Goal: Task Accomplishment & Management: Manage account settings

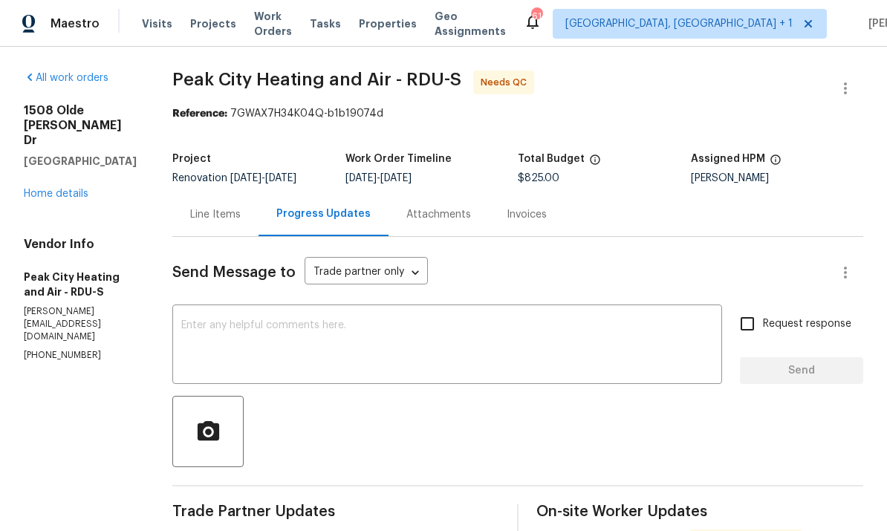
click at [53, 198] on link "Home details" at bounding box center [56, 194] width 65 height 10
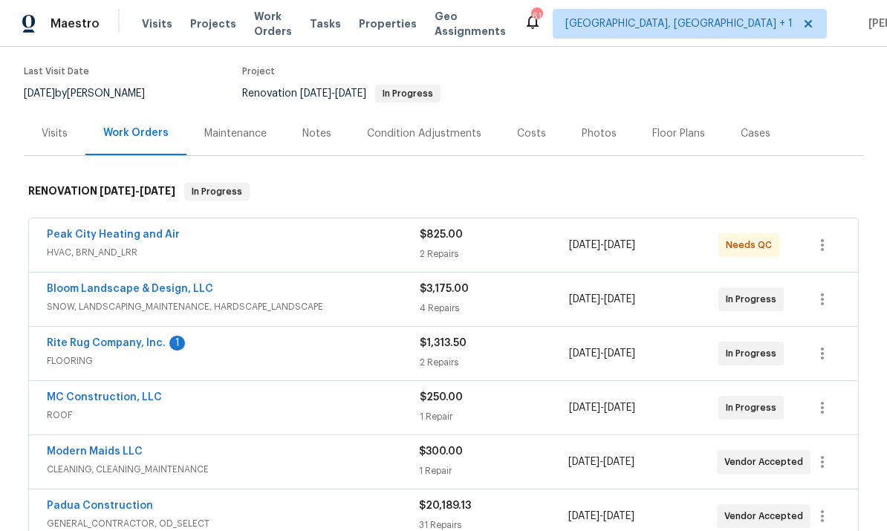
scroll to position [199, 0]
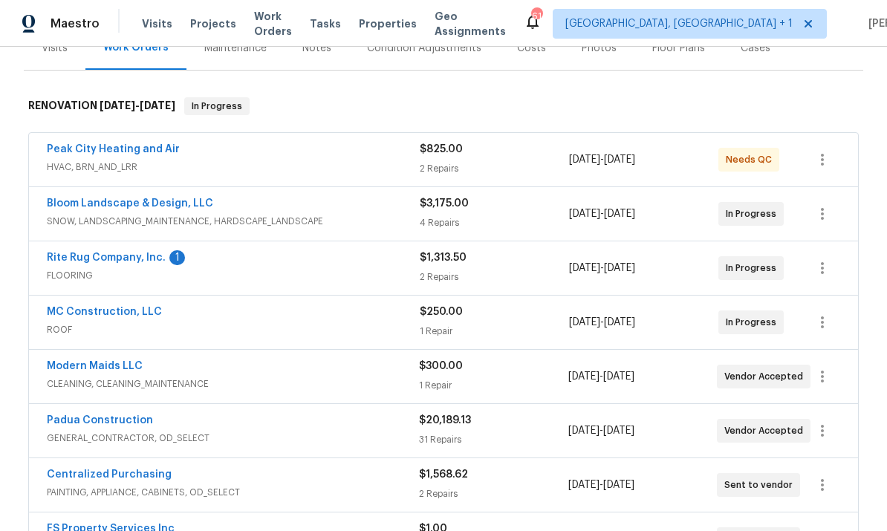
click at [119, 260] on link "Rite Rug Company, Inc." at bounding box center [106, 257] width 119 height 10
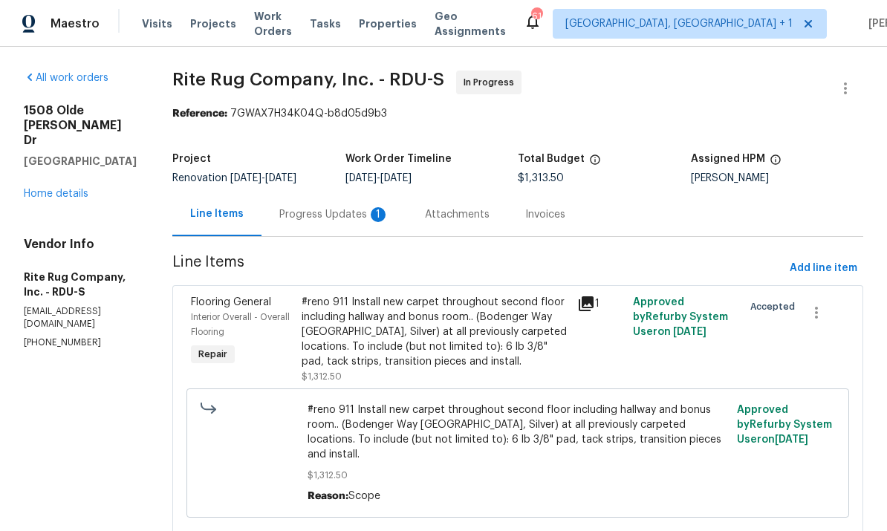
click at [331, 218] on div "Progress Updates 1" at bounding box center [334, 214] width 110 height 15
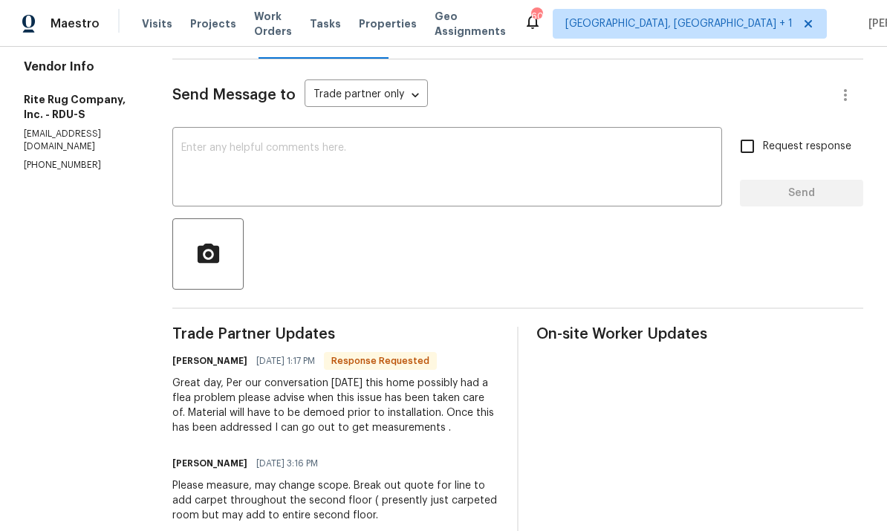
scroll to position [185, 0]
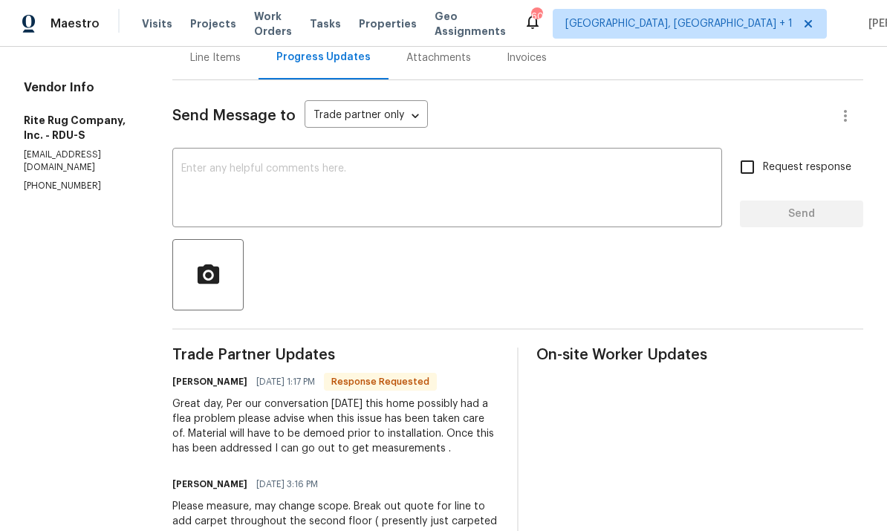
click at [274, 177] on textarea at bounding box center [447, 189] width 532 height 52
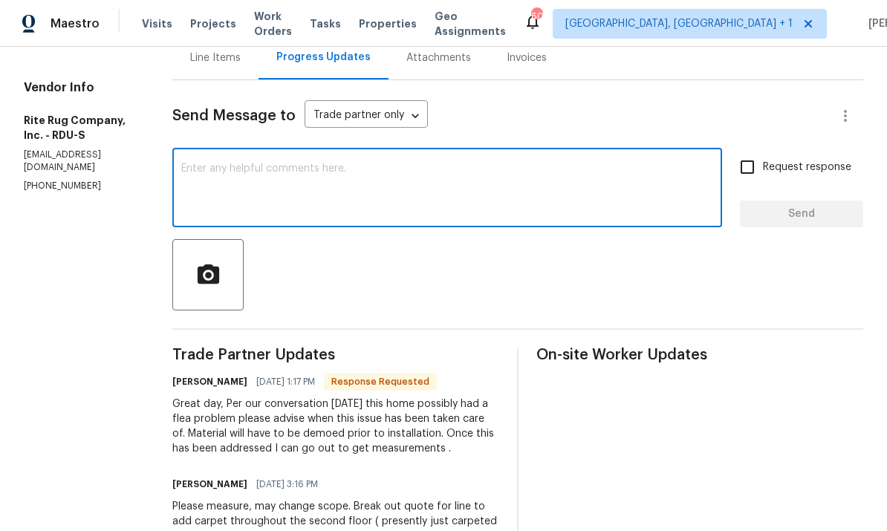
click at [273, 176] on textarea at bounding box center [447, 189] width 532 height 52
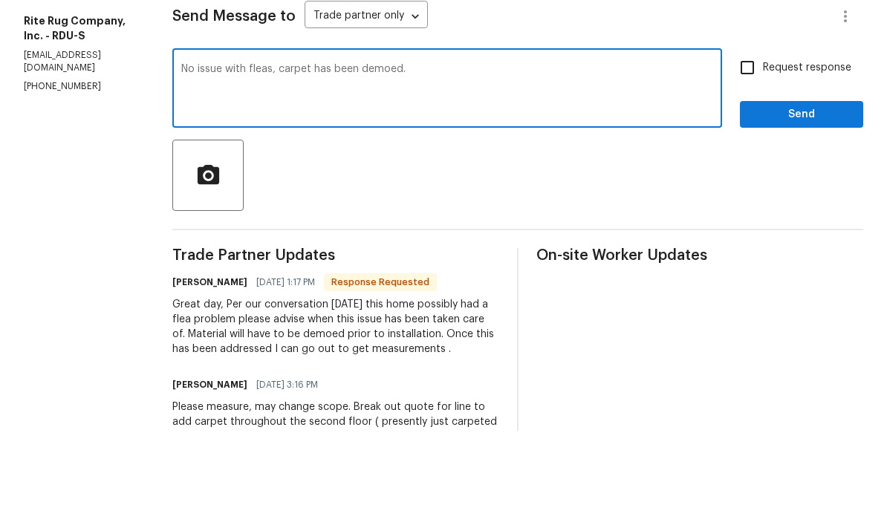
type textarea "No issue with fleas, carpet has been demoed."
click at [748, 152] on input "Request response" at bounding box center [746, 167] width 31 height 31
checkbox input "true"
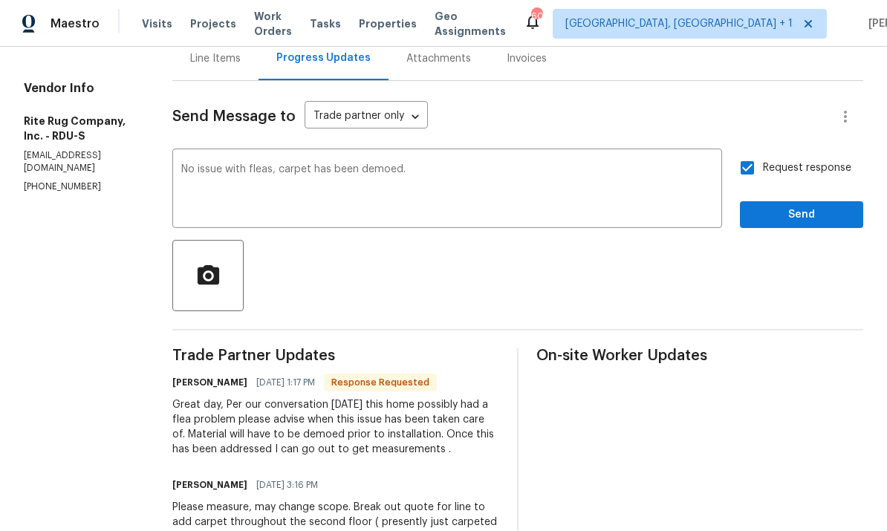
click at [459, 164] on textarea "No issue with fleas, carpet has been demoed." at bounding box center [447, 190] width 532 height 52
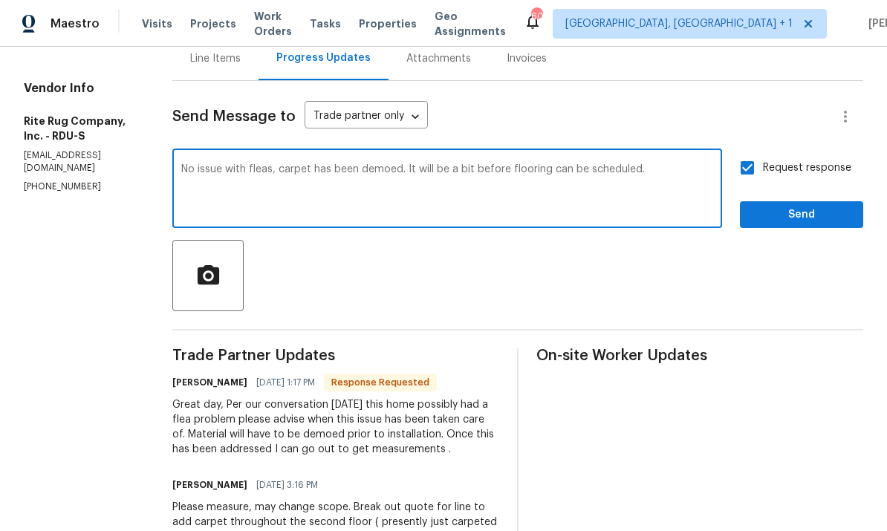
type textarea "No issue with fleas, carpet has been demoed. It will be a bit before flooring c…"
click at [800, 206] on span "Send" at bounding box center [800, 215] width 99 height 19
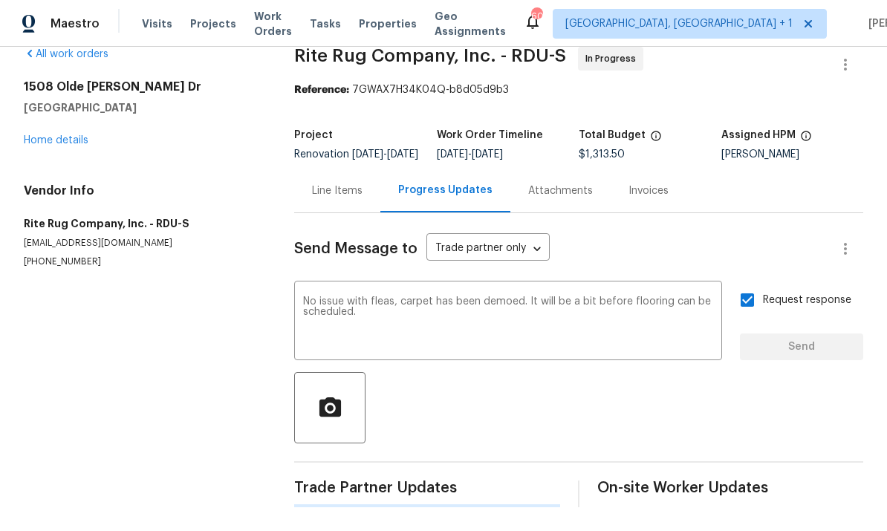
scroll to position [0, 0]
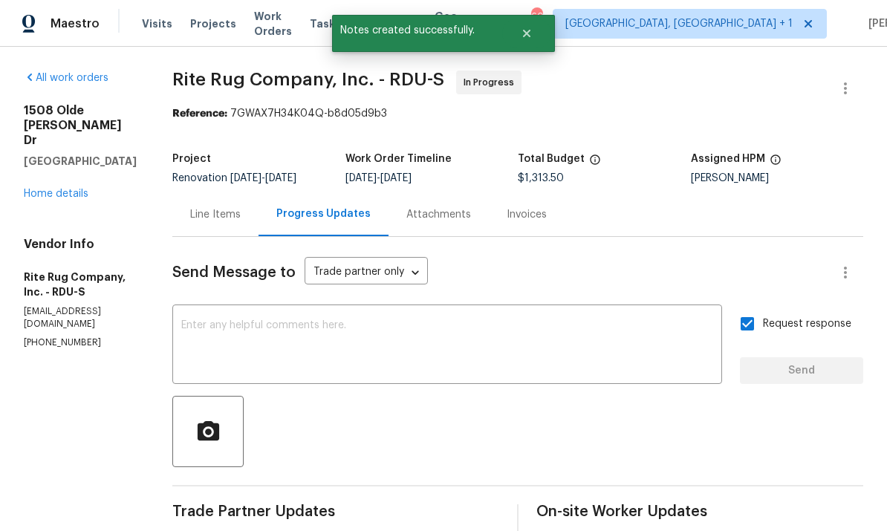
click at [51, 189] on link "Home details" at bounding box center [56, 194] width 65 height 10
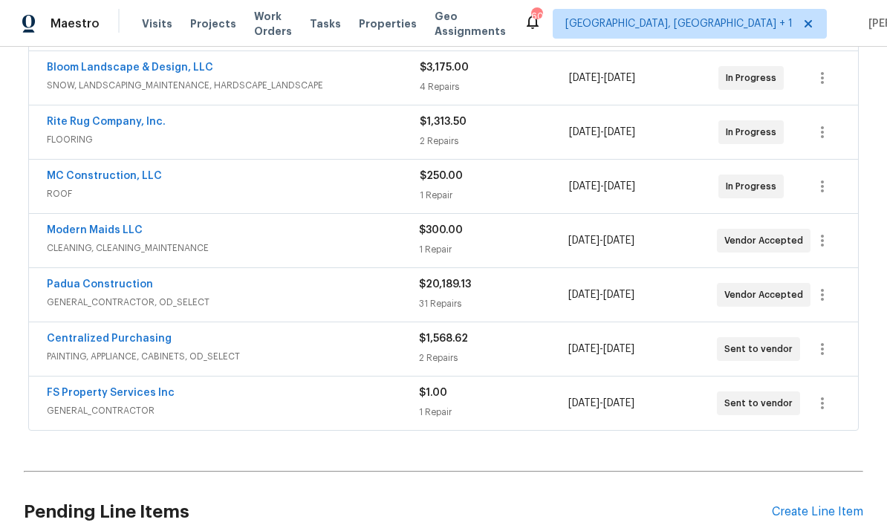
scroll to position [334, 0]
click at [114, 172] on link "MC Construction, LLC" at bounding box center [104, 177] width 115 height 10
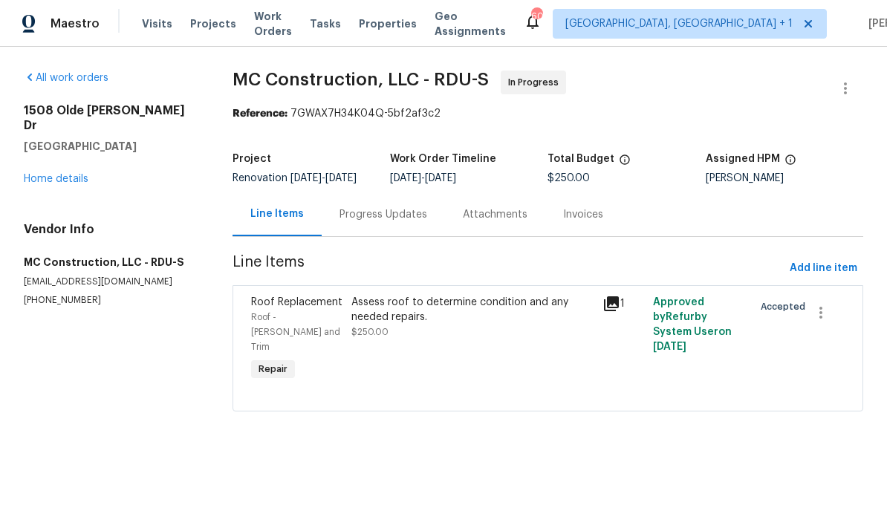
click at [42, 174] on link "Home details" at bounding box center [56, 179] width 65 height 10
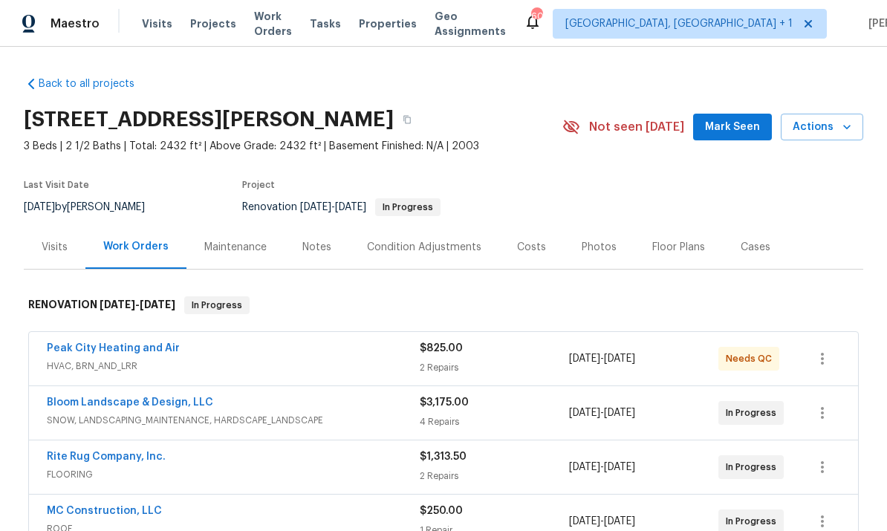
click at [313, 256] on div "Notes" at bounding box center [316, 247] width 65 height 44
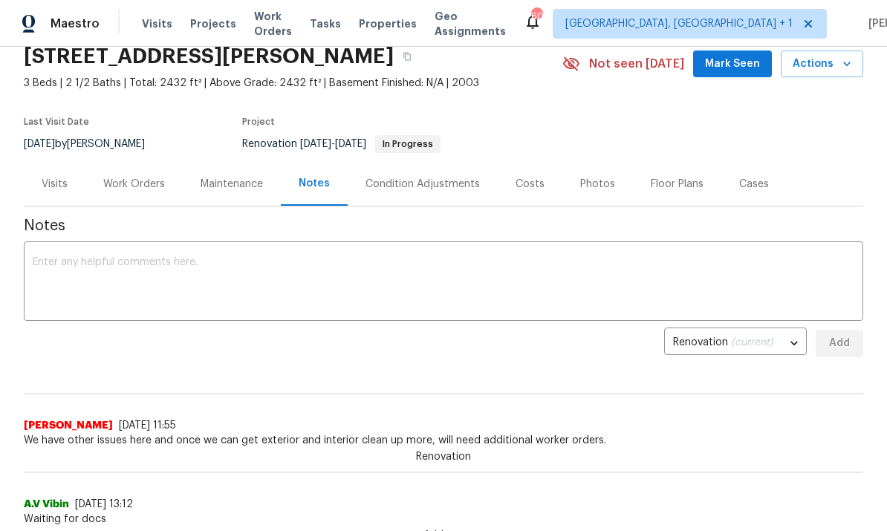
scroll to position [68, 0]
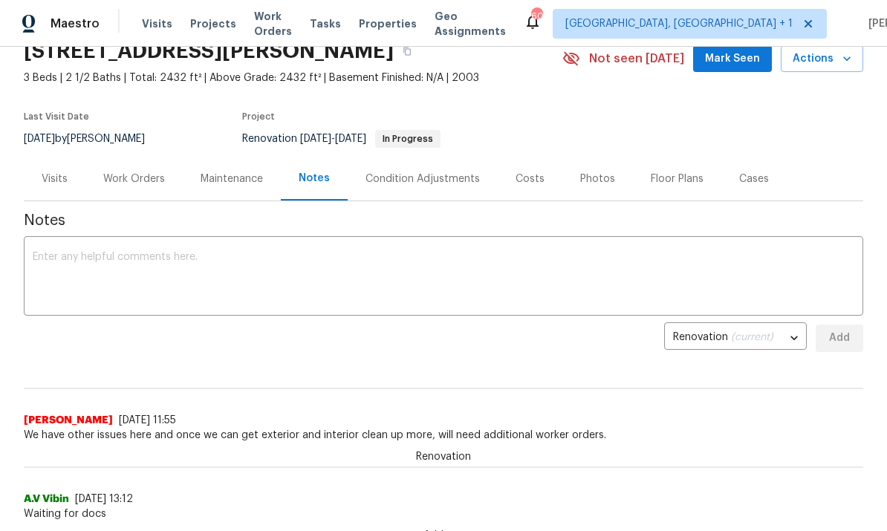
click at [108, 267] on textarea at bounding box center [443, 278] width 821 height 52
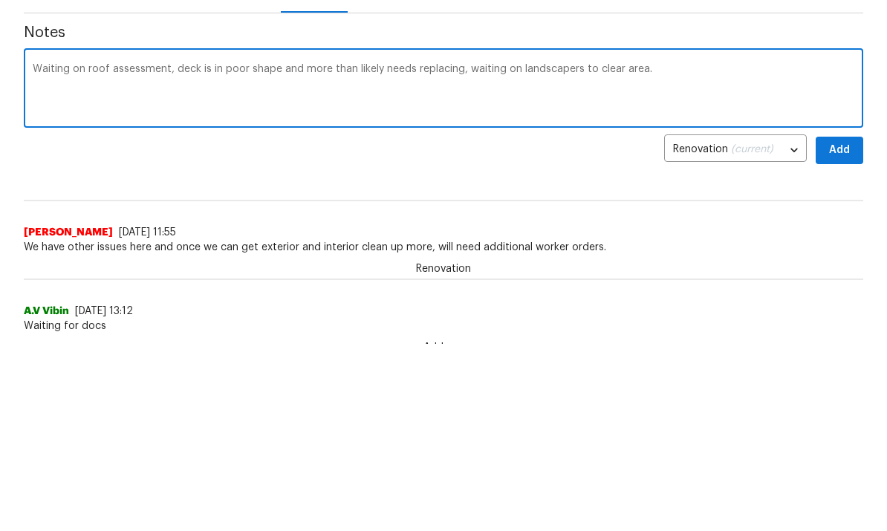
type textarea "Waiting on roof assessment, deck is in poor shape and more than likely needs re…"
click at [847, 329] on span "Add" at bounding box center [839, 338] width 24 height 19
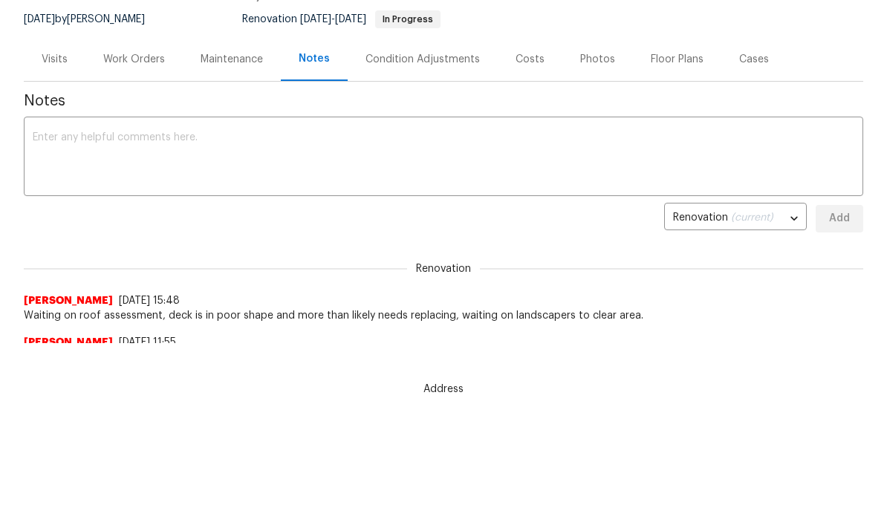
scroll to position [0, 0]
click at [131, 55] on div "Work Orders" at bounding box center [134, 59] width 62 height 15
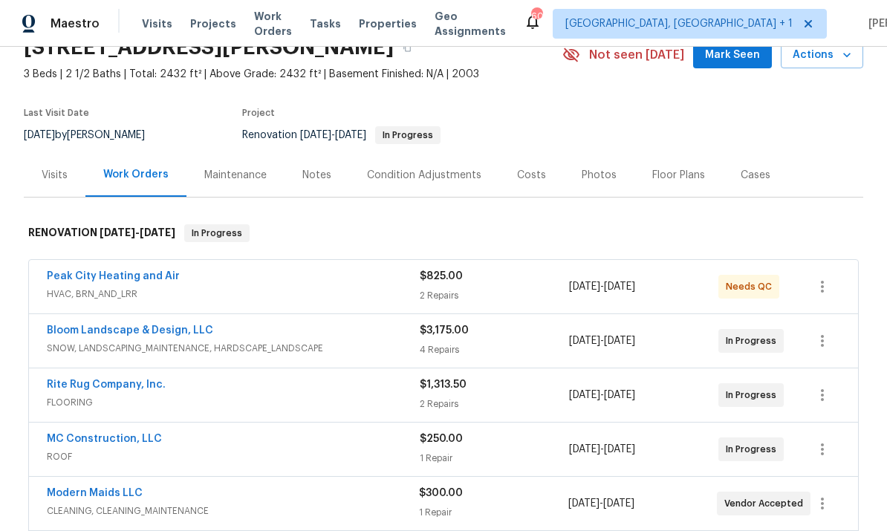
scroll to position [130, 0]
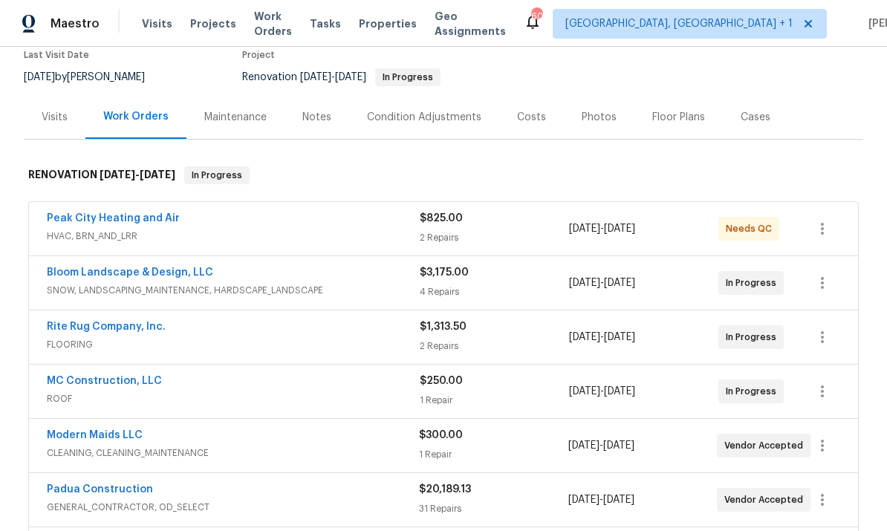
click at [148, 482] on div "Padua Construction" at bounding box center [233, 491] width 372 height 18
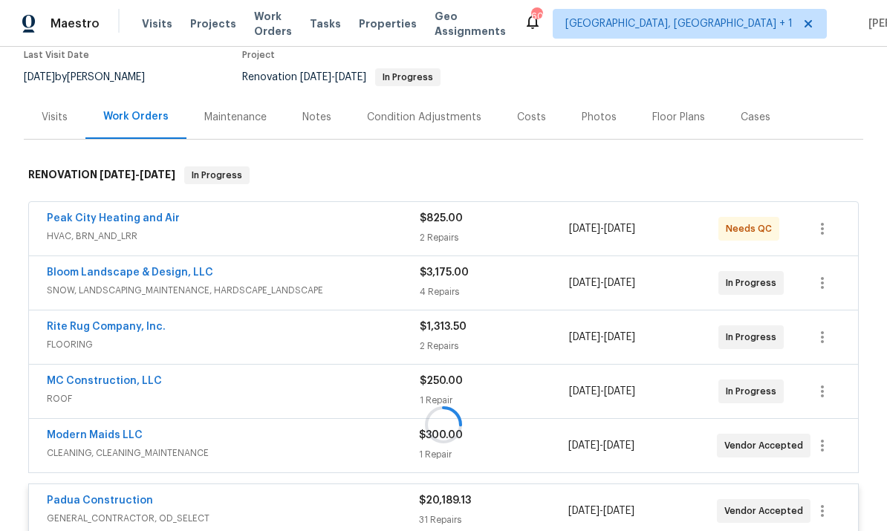
click at [126, 446] on div at bounding box center [443, 424] width 839 height 546
click at [112, 495] on link "Padua Construction" at bounding box center [100, 500] width 106 height 10
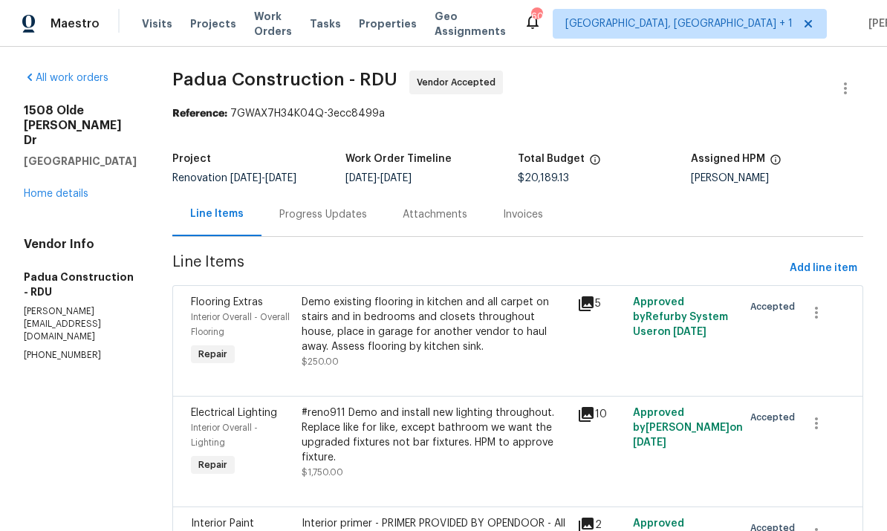
click at [314, 217] on div "Progress Updates" at bounding box center [323, 214] width 88 height 15
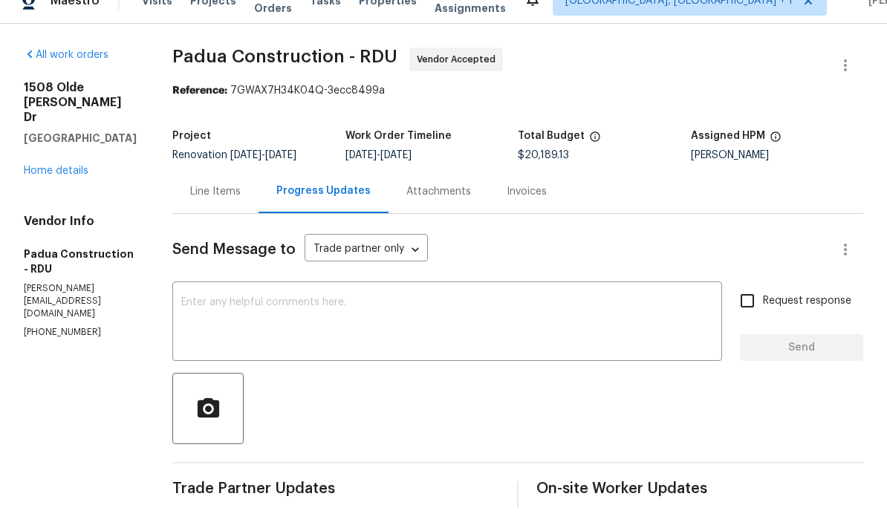
scroll to position [56, 0]
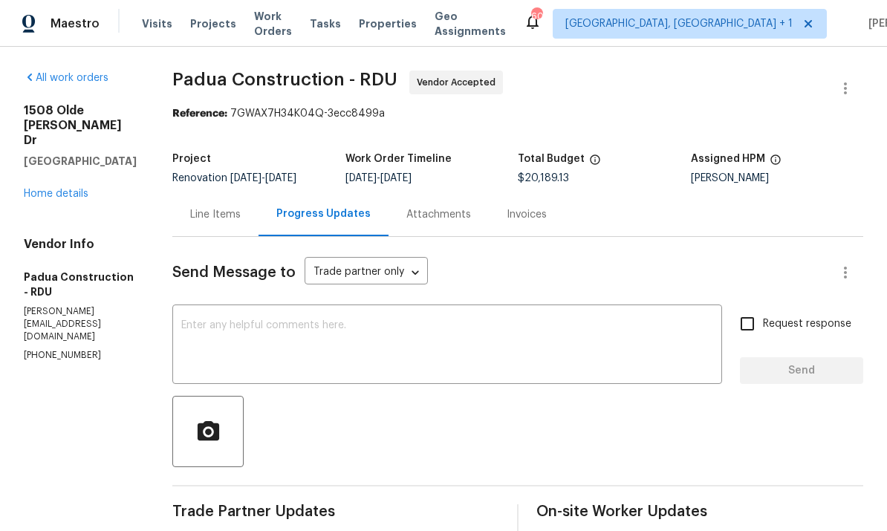
click at [221, 320] on textarea at bounding box center [447, 346] width 532 height 52
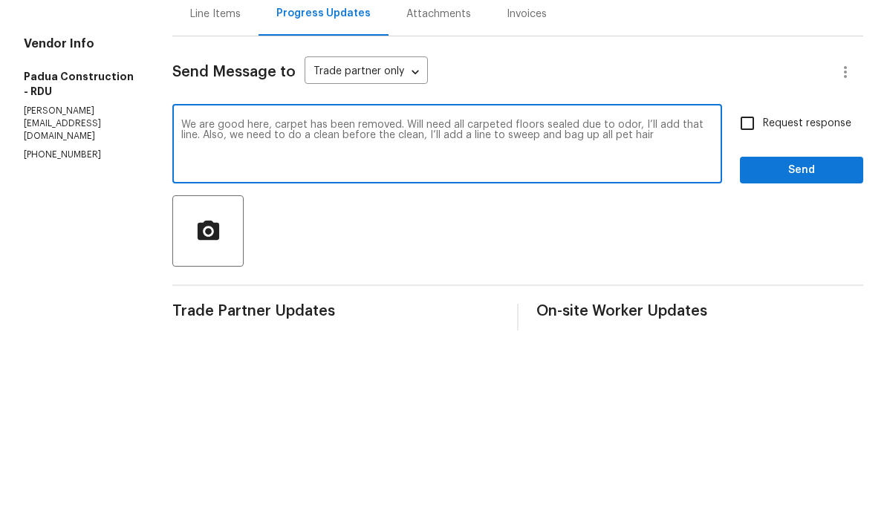
click at [491, 320] on textarea "We are good here, carpet has been removed. Will need all carpeted floors sealed…" at bounding box center [447, 346] width 532 height 52
click at [663, 320] on textarea "We are good here, carpet has been removed. Will need all carpeted floors sealed…" at bounding box center [447, 346] width 532 height 52
click at [192, 320] on textarea "We are good here, carpet has been removed. Will need all carpeted floors sealed…" at bounding box center [447, 346] width 532 height 52
click at [267, 320] on textarea "We are good here, carpet has been removed. Will need all carpeted floors sealed…" at bounding box center [447, 346] width 532 height 52
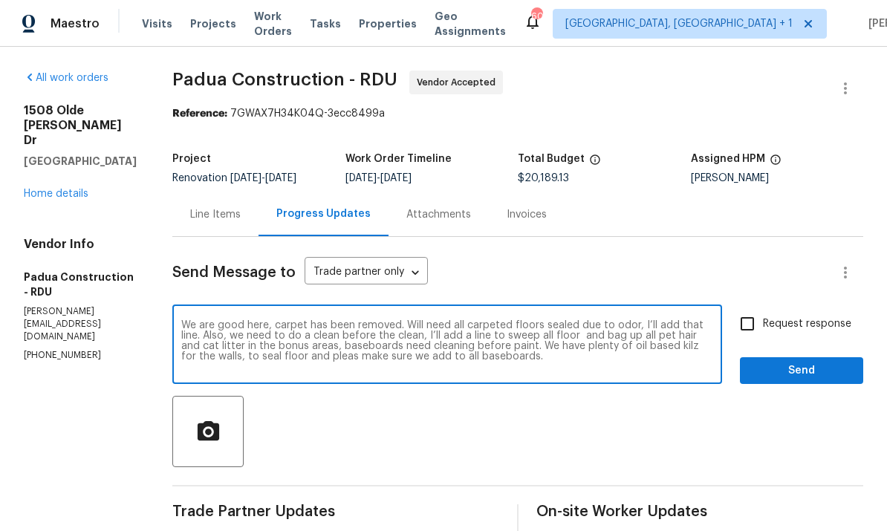
click at [476, 320] on textarea "We are good here, carpet has been removed. Will need all carpeted floors sealed…" at bounding box center [447, 346] width 532 height 52
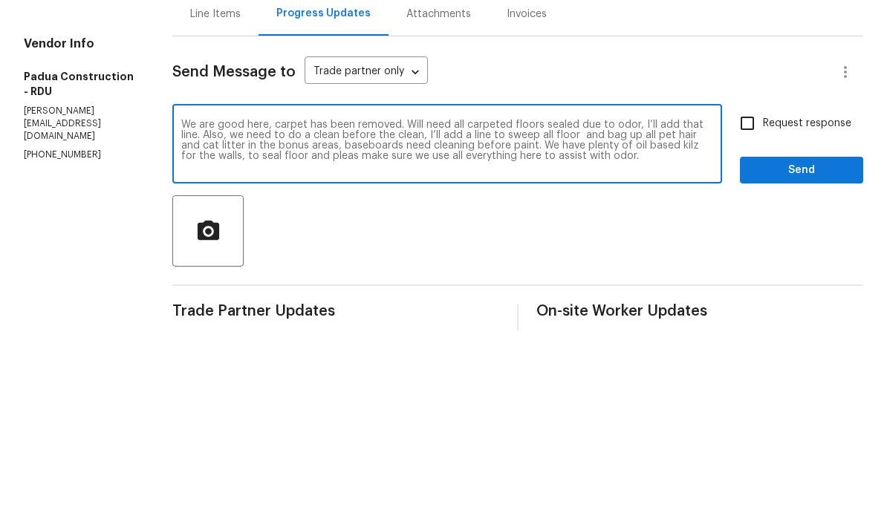
click at [264, 320] on textarea "We are good here, carpet has been removed. Will need all carpeted floors sealed…" at bounding box center [447, 346] width 532 height 52
click at [593, 320] on textarea "We are good here, carpet has been removed. Will need all carpeted floors sealed…" at bounding box center [447, 346] width 532 height 52
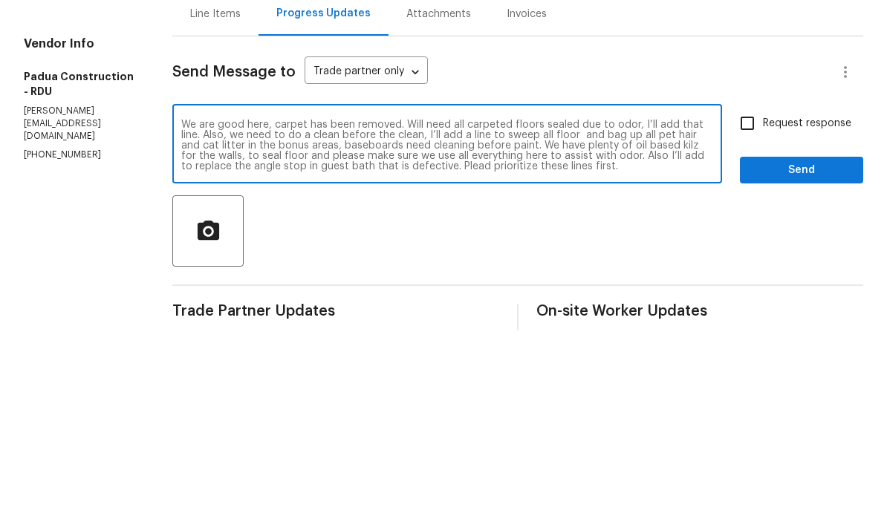
type textarea "We are good here, carpet has been removed. Will need all carpeted floors sealed…"
click at [755, 308] on input "Request response" at bounding box center [746, 323] width 31 height 31
checkbox input "true"
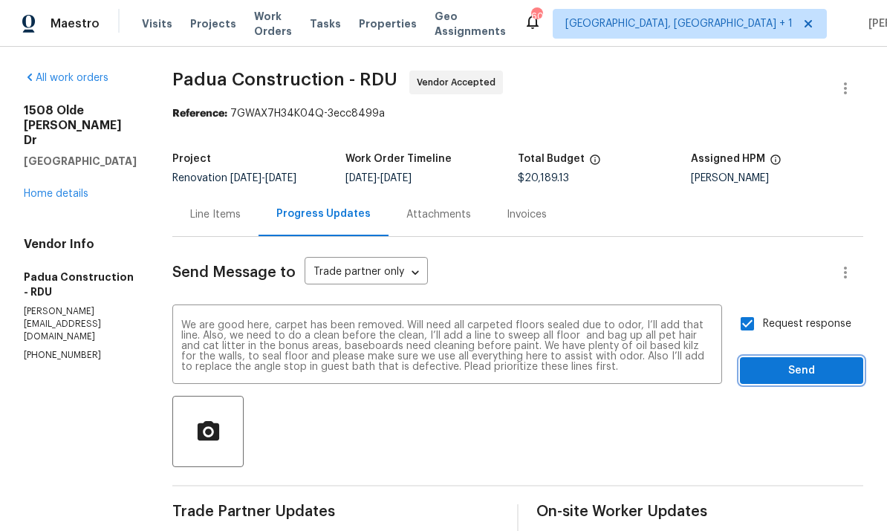
click at [809, 362] on span "Send" at bounding box center [800, 371] width 99 height 19
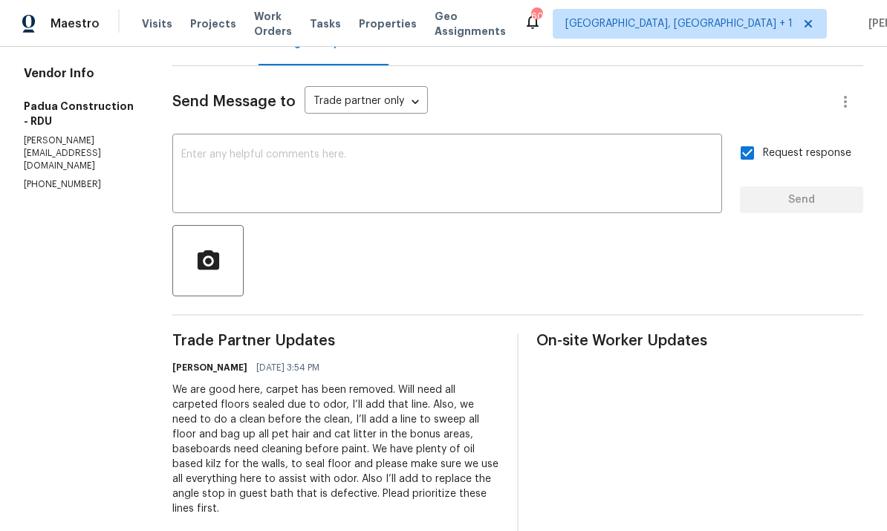
scroll to position [50, 0]
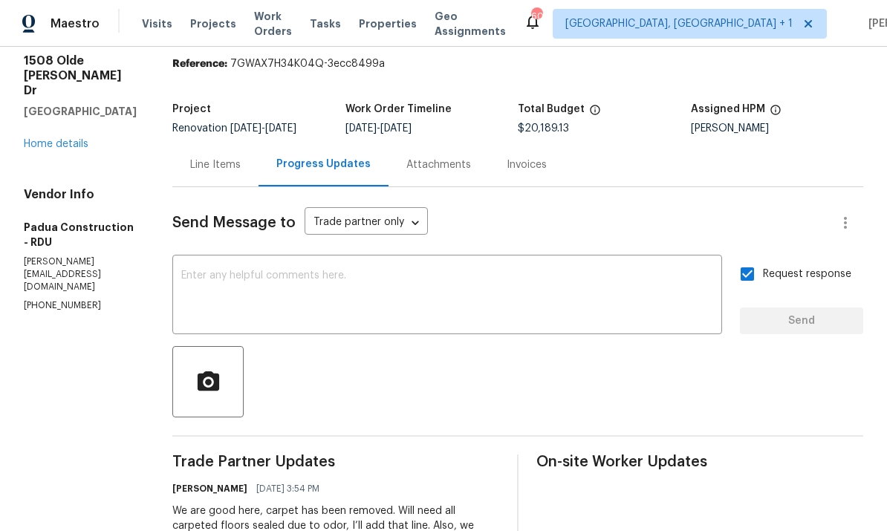
click at [193, 157] on div "Line Items" at bounding box center [215, 164] width 50 height 15
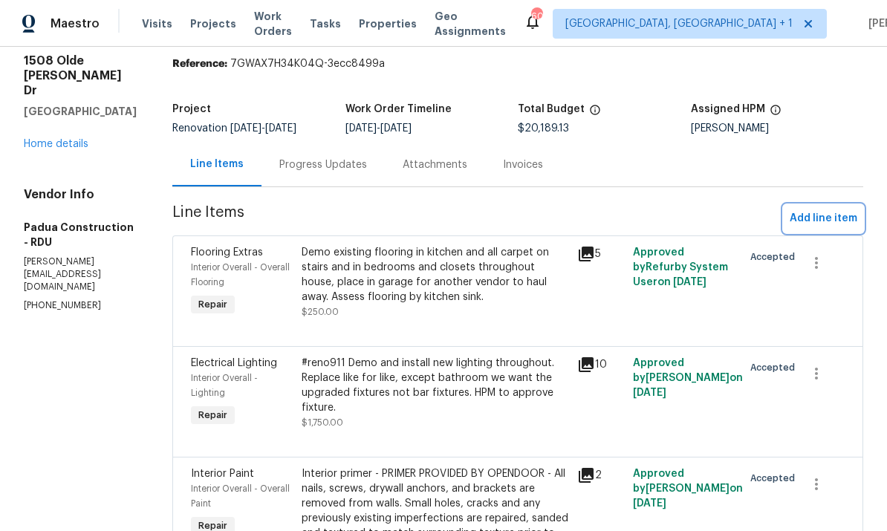
click at [813, 209] on span "Add line item" at bounding box center [823, 218] width 68 height 19
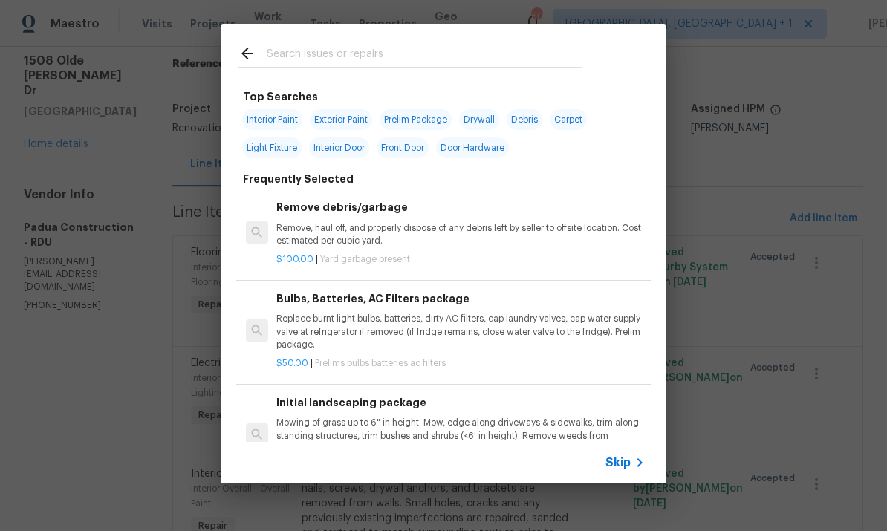
click at [326, 53] on input "text" at bounding box center [424, 56] width 315 height 22
type input "Angle"
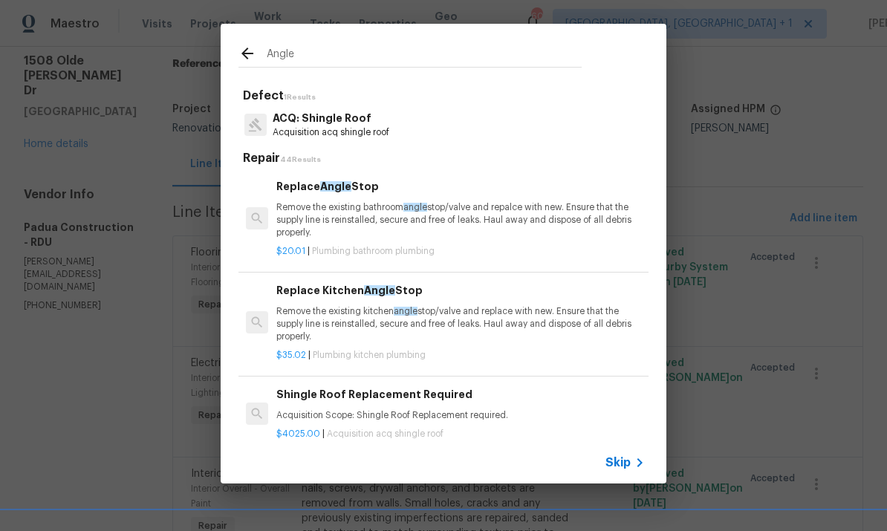
click at [354, 197] on div "Replace Angle Stop Remove the existing bathroom angle stop/valve and repalce wi…" at bounding box center [460, 208] width 368 height 61
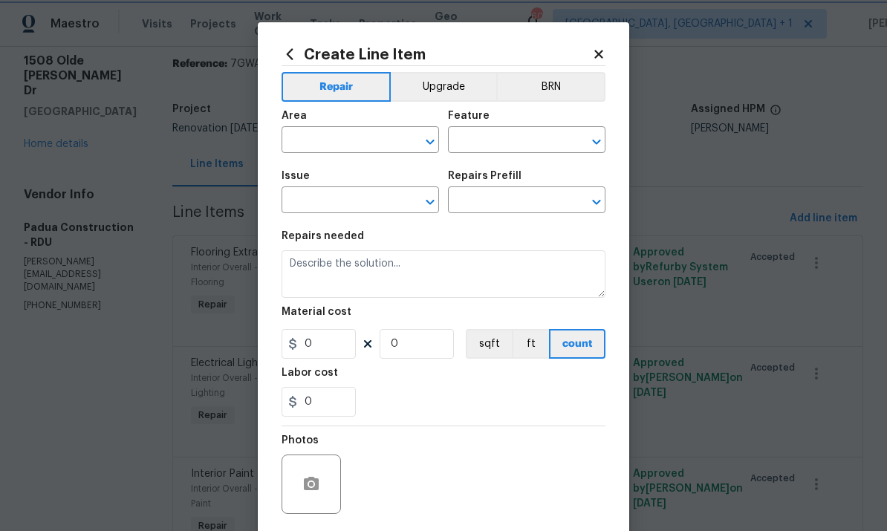
type input "Plumbing"
type input "Bathroom Plumbing"
type input "Replace Angle Stop $20.01"
type textarea "Remove the existing bathroom angle stop/valve and repalce with new. Ensure that…"
type input "20.01"
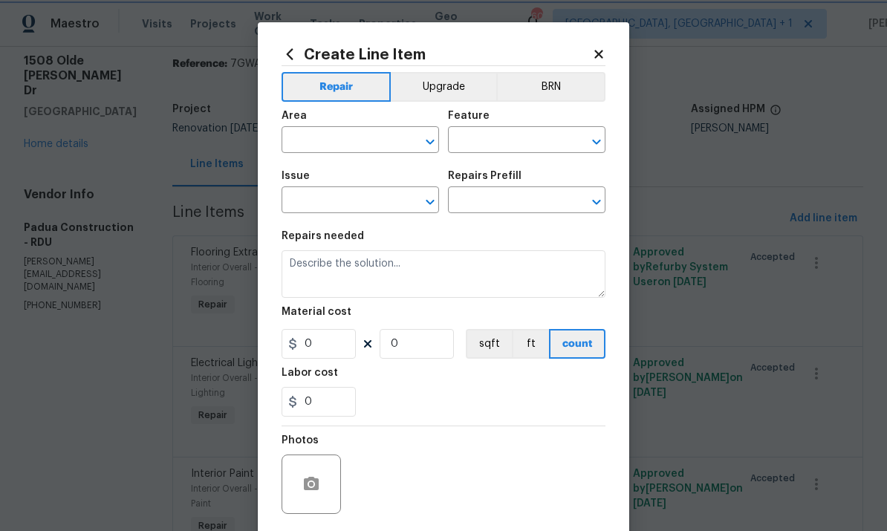
type input "1"
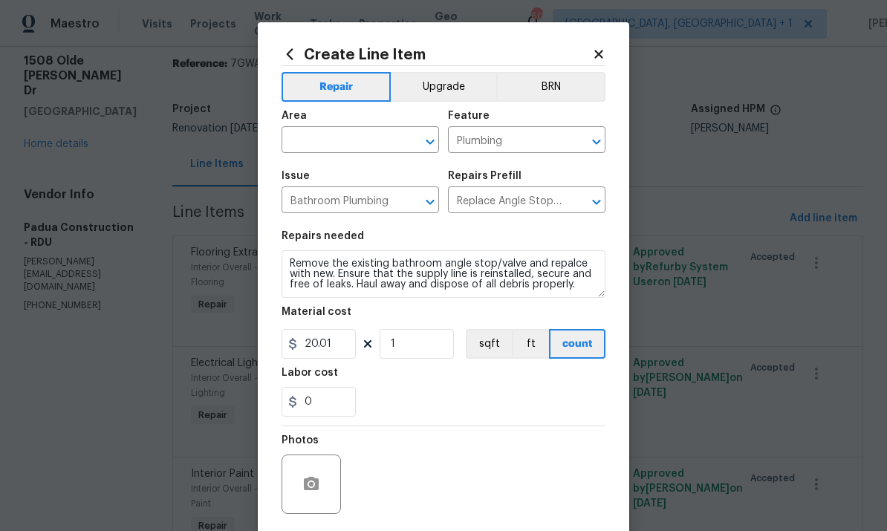
click at [330, 143] on input "text" at bounding box center [339, 141] width 116 height 23
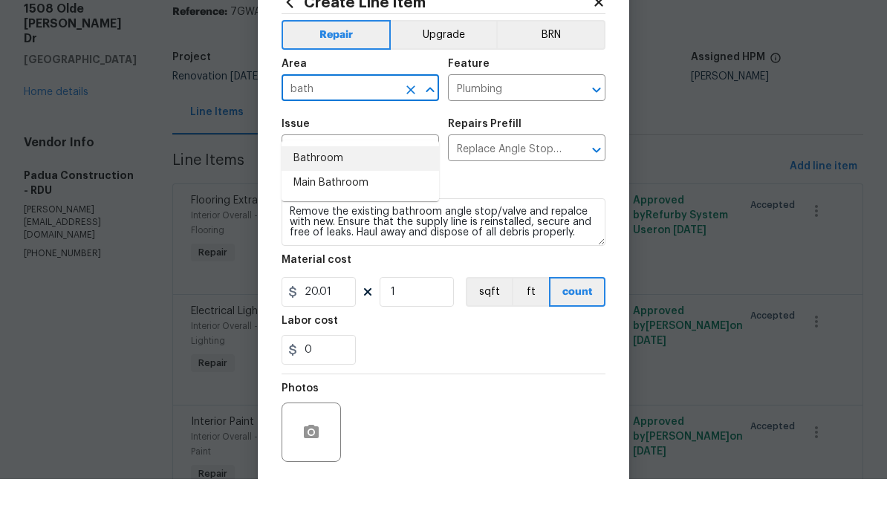
click at [327, 198] on li "Bathroom" at bounding box center [359, 210] width 157 height 25
type input "Bathroom"
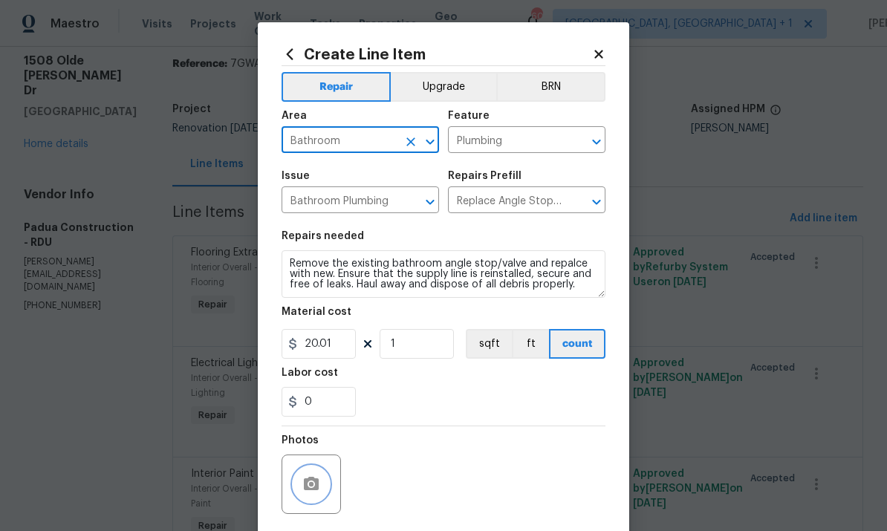
click at [316, 480] on icon "button" at bounding box center [311, 484] width 18 height 18
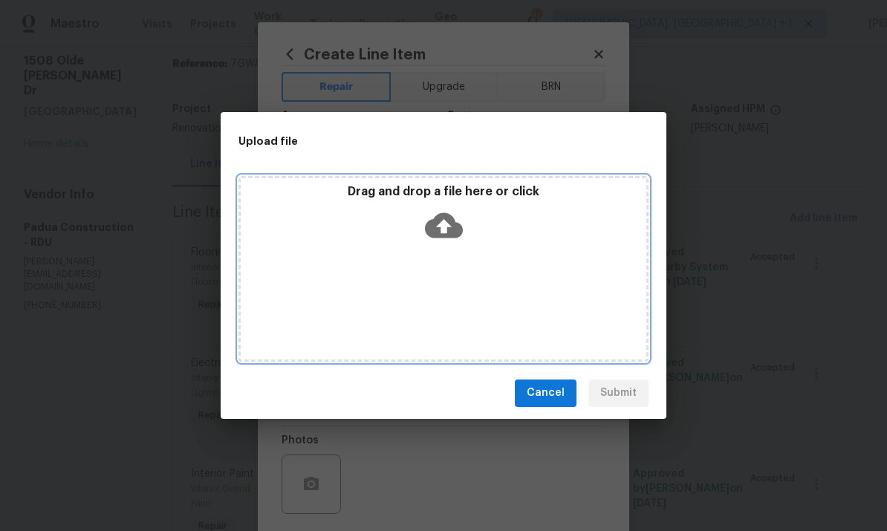
click at [451, 218] on icon at bounding box center [444, 224] width 38 height 25
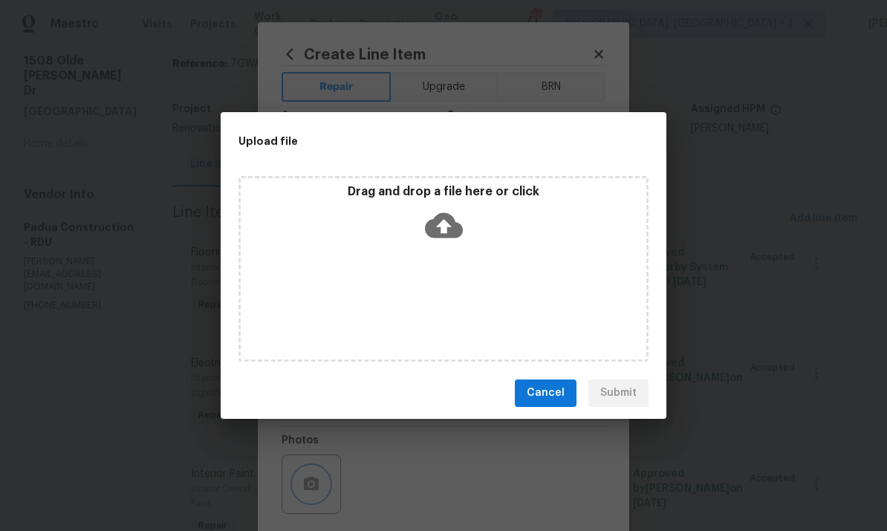
click at [748, 169] on div "Upload file Drag and drop a file here or click Cancel Submit" at bounding box center [443, 265] width 887 height 531
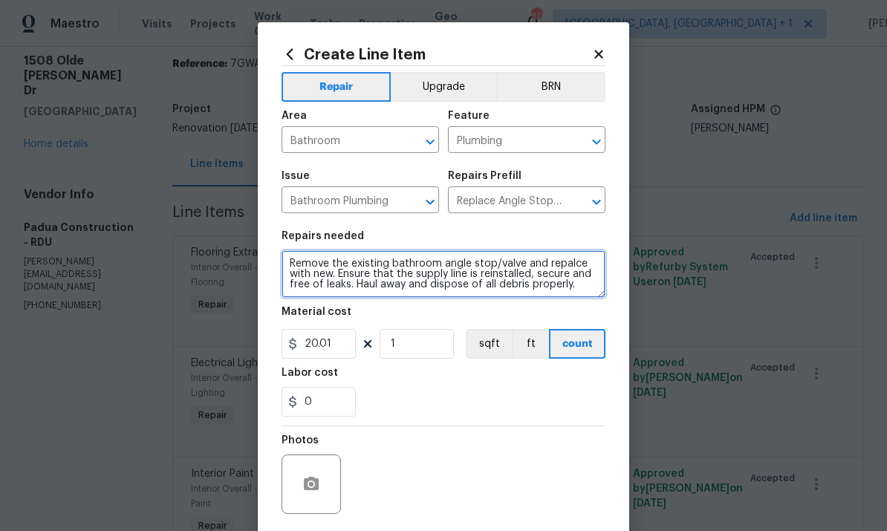
click at [386, 269] on textarea "Remove the existing bathroom angle stop/valve and repalce with new. Ensure that…" at bounding box center [443, 274] width 324 height 48
type textarea "Remove the existing guest bathroom angle stop/valve and repalce with new. Ensur…"
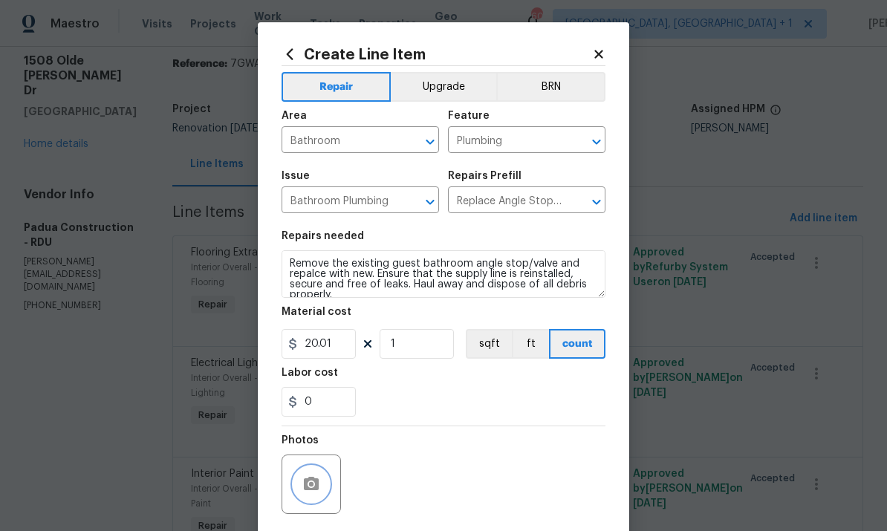
click at [314, 480] on icon "button" at bounding box center [311, 484] width 18 height 18
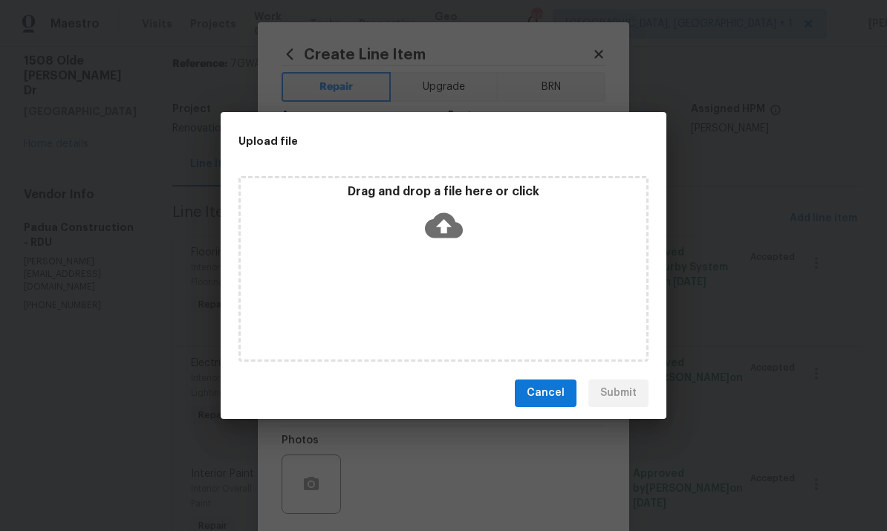
click at [754, 272] on div "Upload file Drag and drop a file here or click Cancel Submit" at bounding box center [443, 265] width 887 height 531
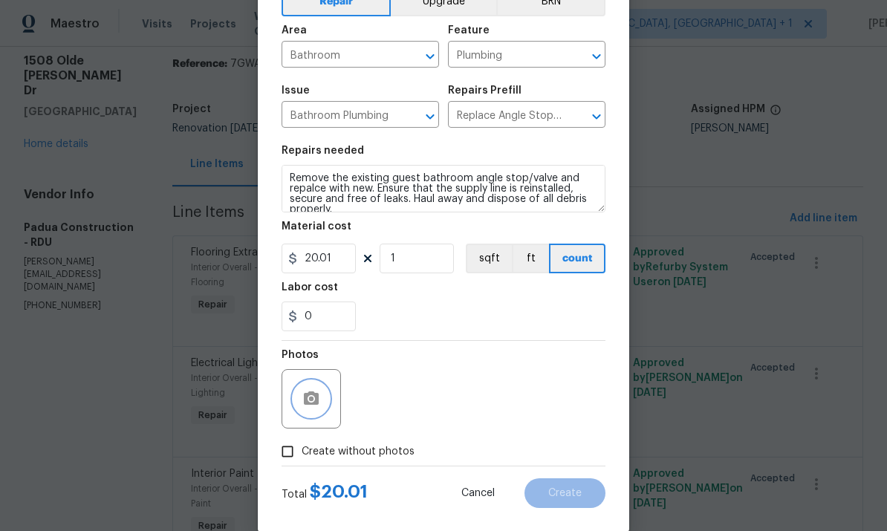
scroll to position [106, 0]
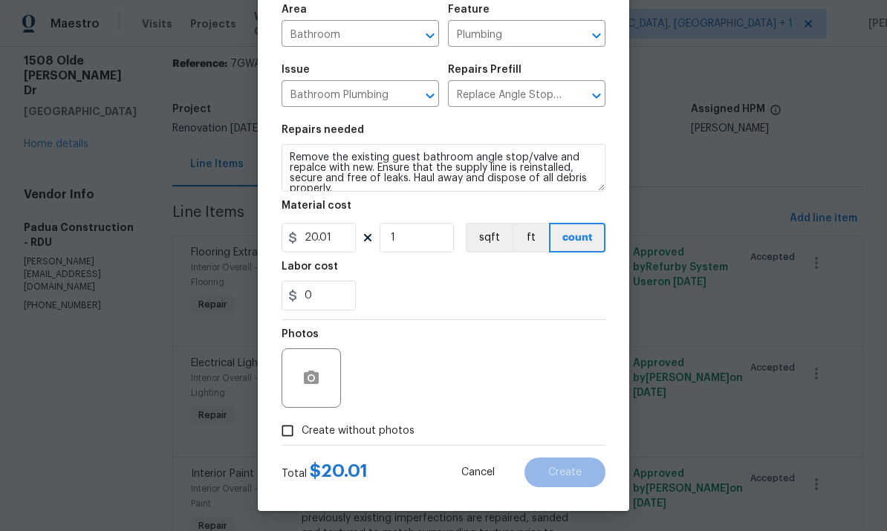
click at [289, 437] on input "Create without photos" at bounding box center [287, 431] width 28 height 28
checkbox input "true"
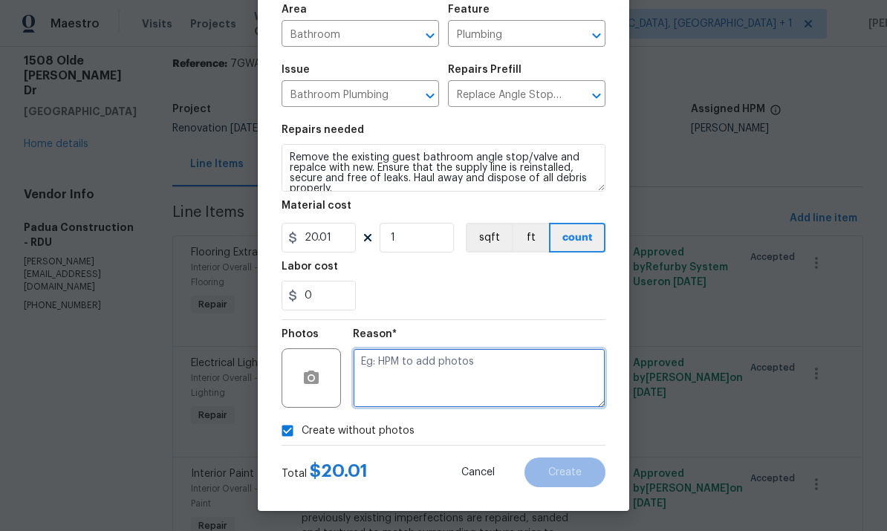
click at [385, 364] on textarea at bounding box center [479, 377] width 252 height 59
type textarea "To come."
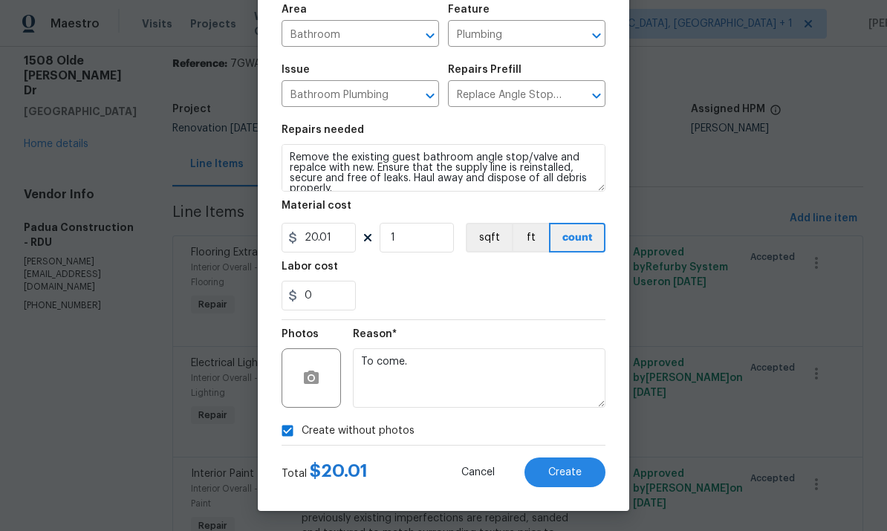
click at [566, 467] on button "Create" at bounding box center [564, 472] width 81 height 30
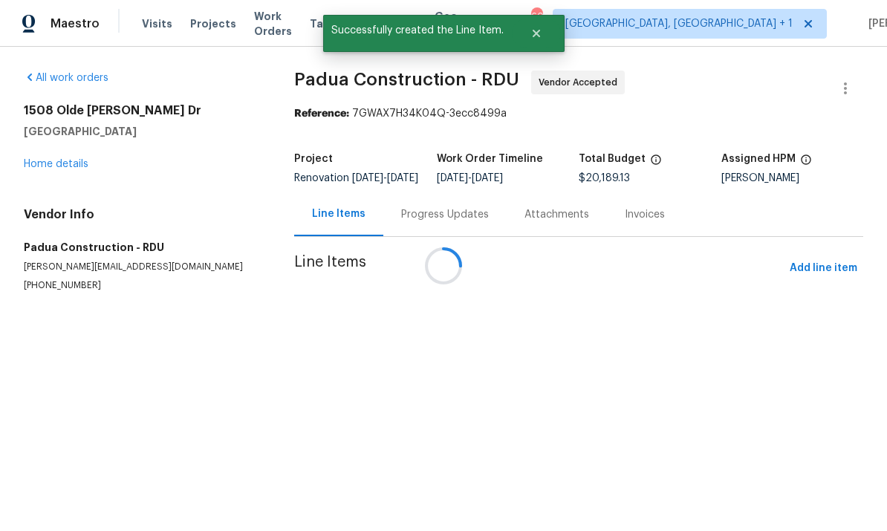
scroll to position [0, 0]
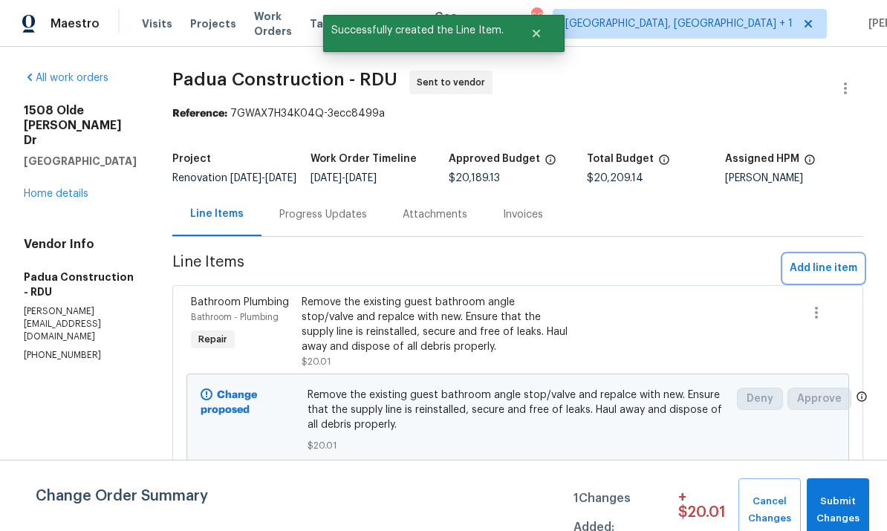
click at [834, 270] on button "Add line item" at bounding box center [822, 268] width 79 height 27
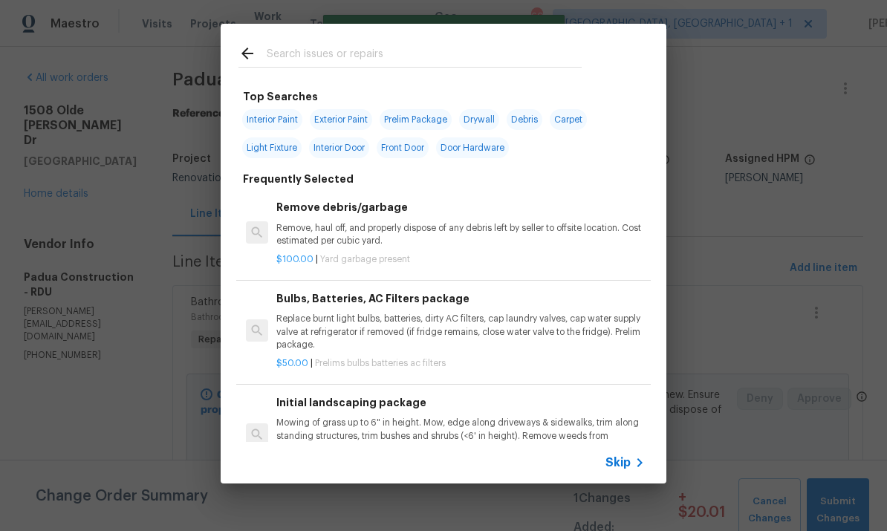
click at [342, 49] on input "text" at bounding box center [424, 56] width 315 height 22
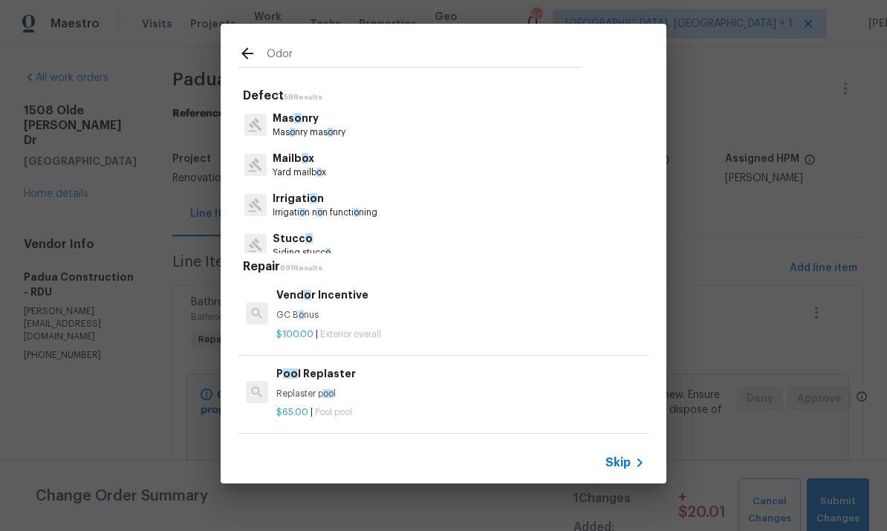
type input "Odor"
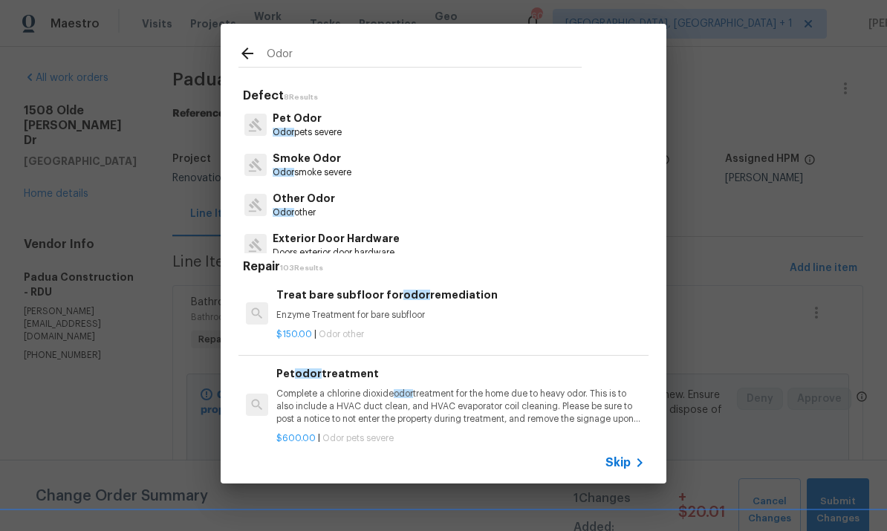
click at [301, 131] on p "Odor pets severe" at bounding box center [306, 132] width 69 height 13
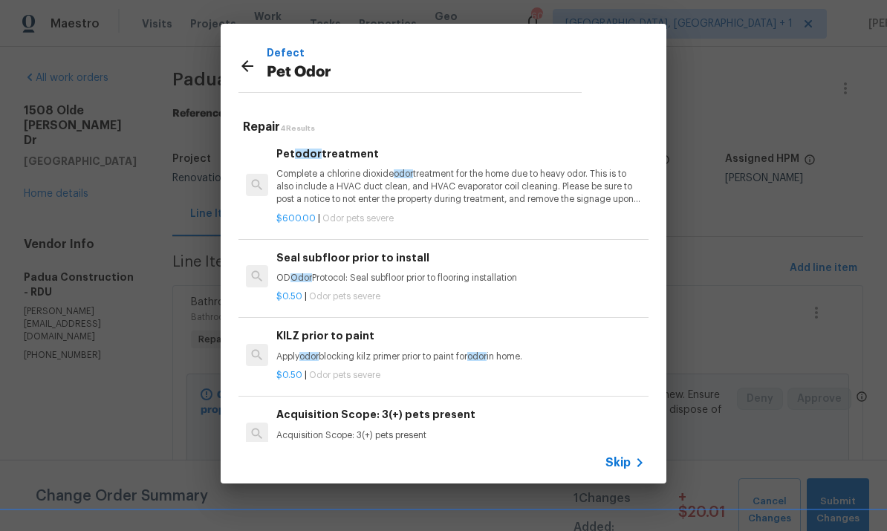
scroll to position [2, 0]
click at [413, 262] on h6 "Seal subfloor prior to install" at bounding box center [460, 257] width 368 height 16
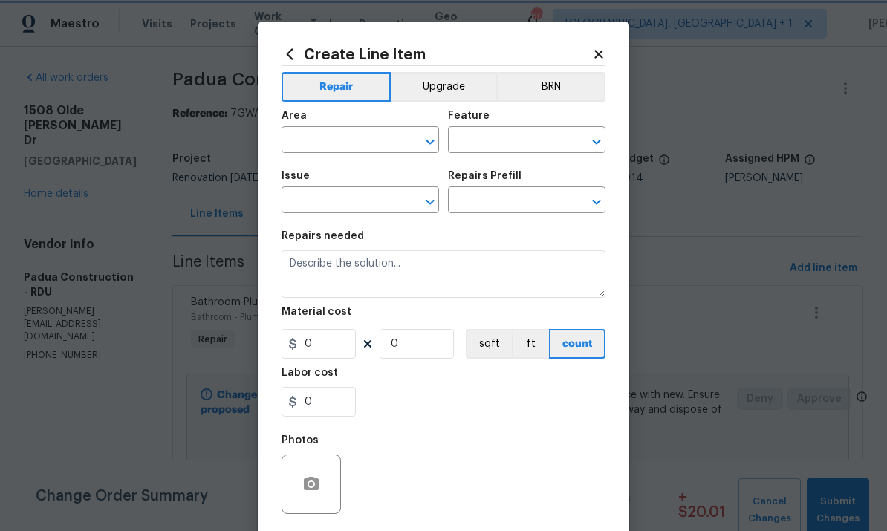
type input "Pet Odor"
type input "Seal subfloor prior to install $0.50"
type textarea "OD Odor Protocol: Seal subfloor prior to flooring installation"
type input "0.5"
type input "1"
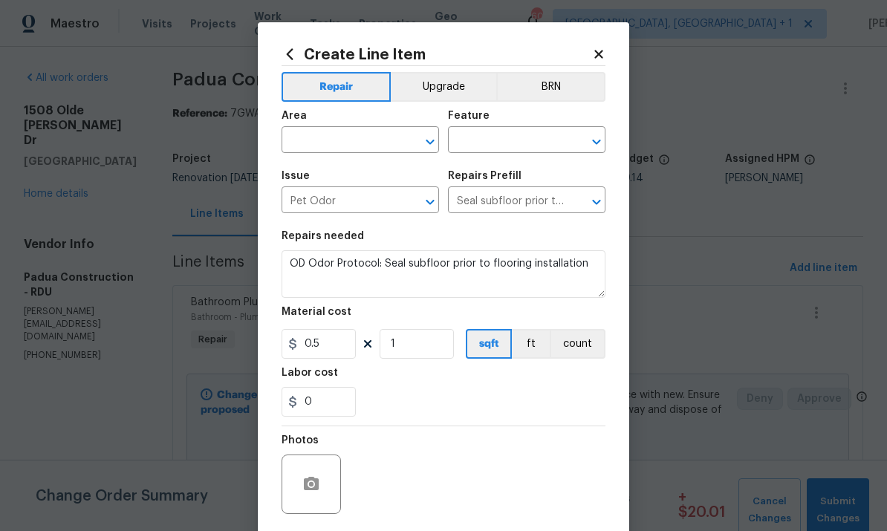
click at [359, 139] on input "text" at bounding box center [339, 141] width 116 height 23
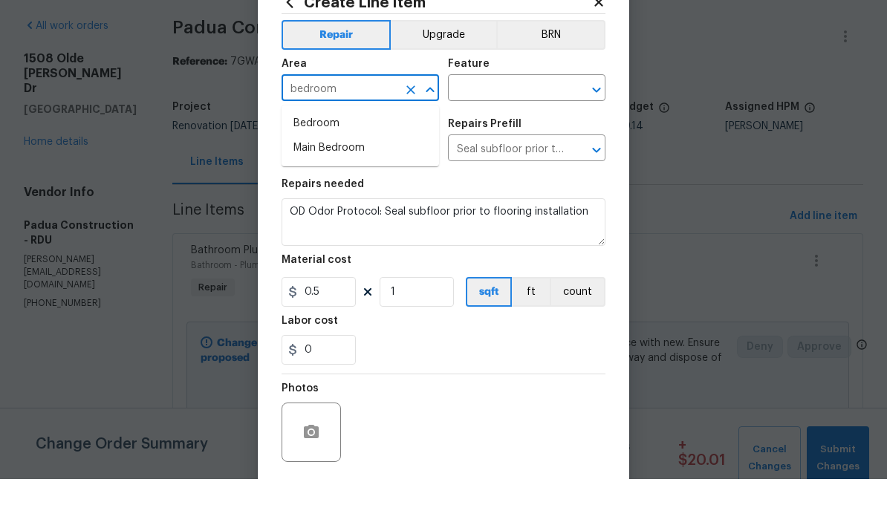
click at [324, 163] on li "Bedroom" at bounding box center [359, 175] width 157 height 25
type input "Bedroom"
click at [496, 130] on input "text" at bounding box center [506, 141] width 116 height 23
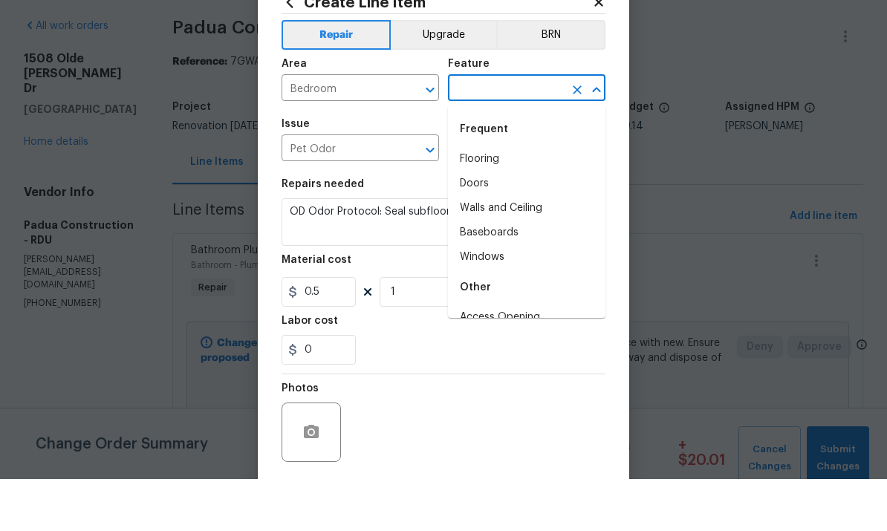
scroll to position [52, 0]
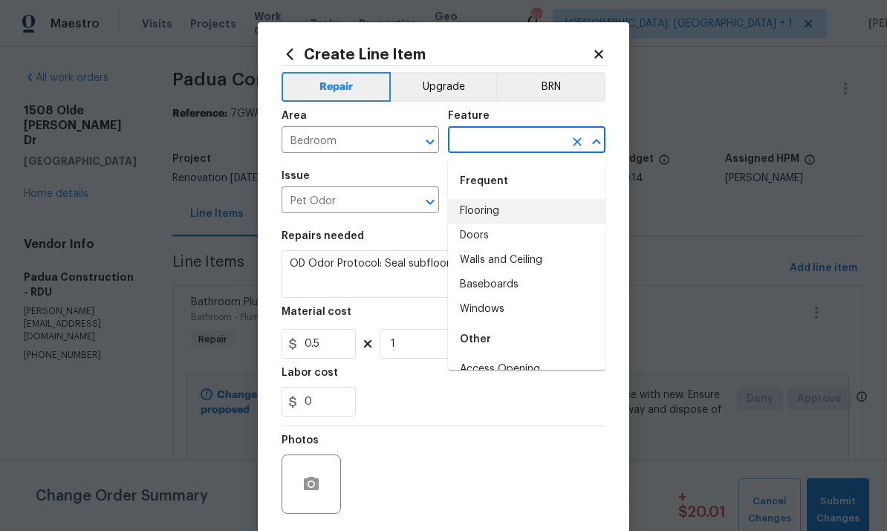
click at [482, 199] on li "Flooring" at bounding box center [526, 211] width 157 height 25
type input "Flooring"
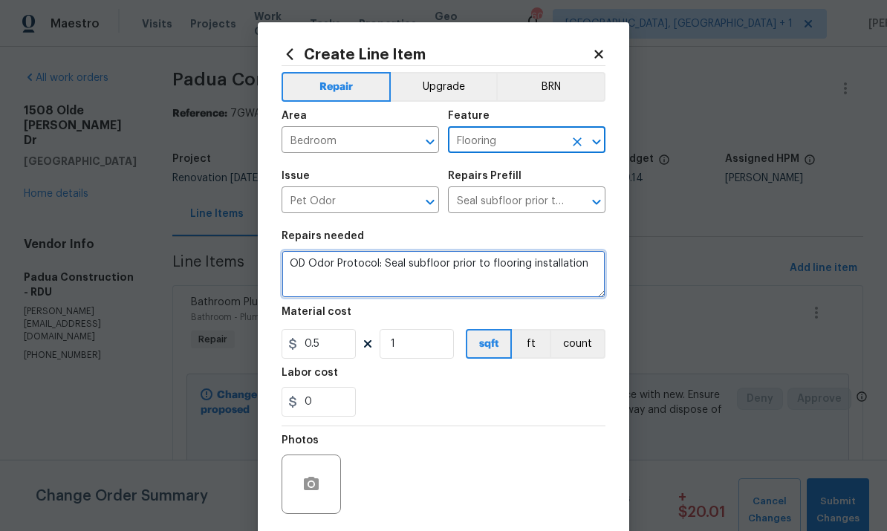
click at [599, 266] on textarea "OD Odor Protocol: Seal subfloor prior to flooring installation" at bounding box center [443, 274] width 324 height 48
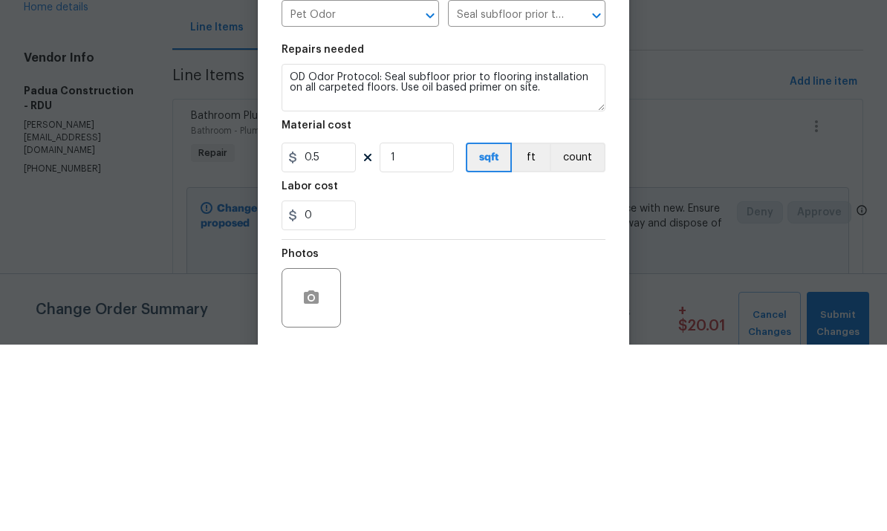
scroll to position [56, 0]
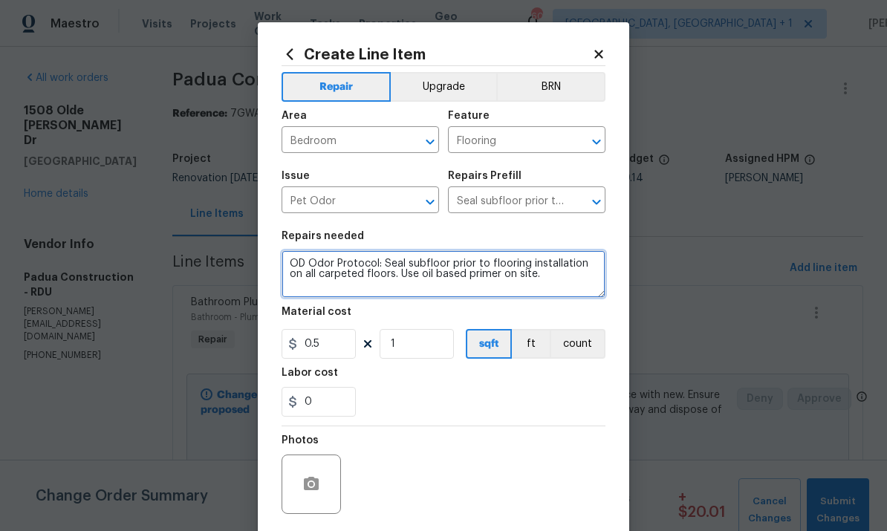
type textarea "OD Odor Protocol: Seal subfloor prior to flooring installation on all carpeted …"
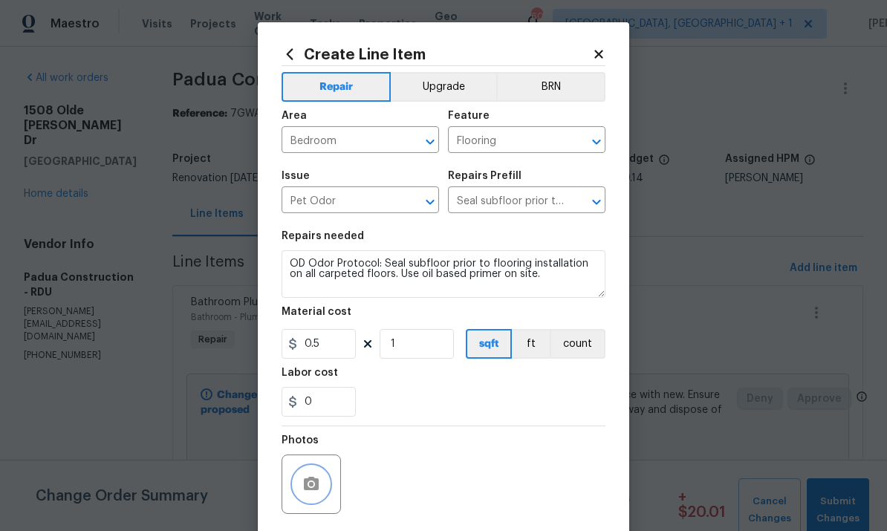
click at [307, 482] on icon "button" at bounding box center [311, 483] width 15 height 13
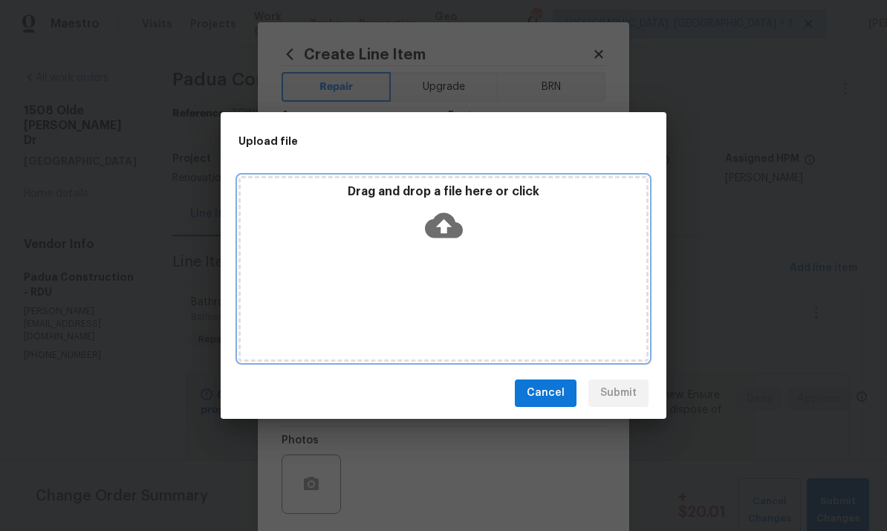
click at [443, 217] on icon at bounding box center [444, 224] width 38 height 25
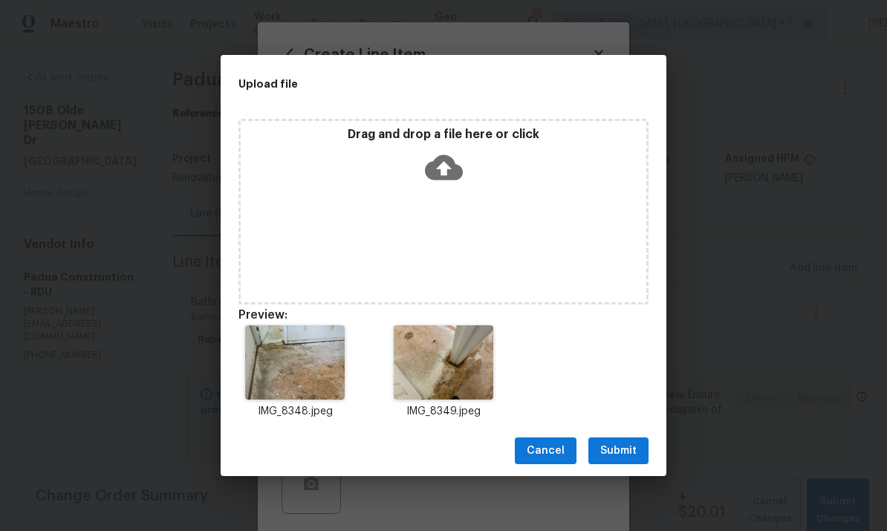
click at [366, 394] on div "IMG_8348.jpeg" at bounding box center [295, 372] width 149 height 130
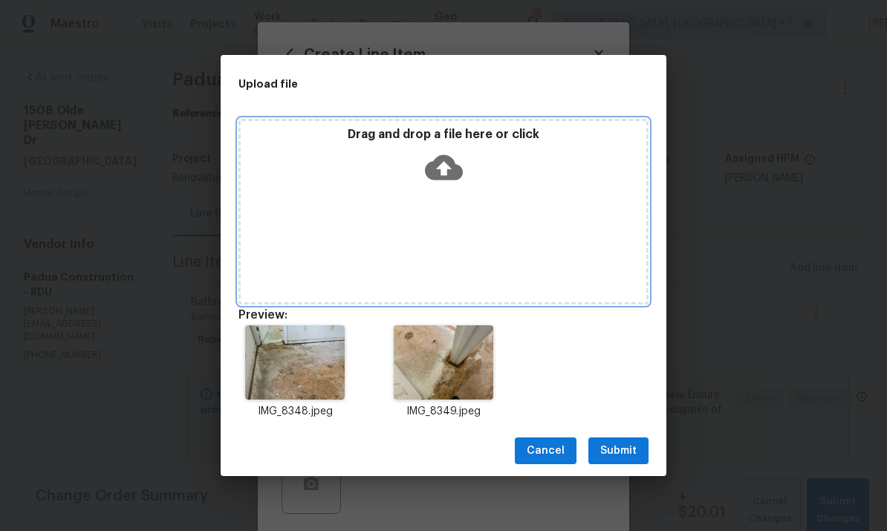
click at [407, 300] on div "Drag and drop a file here or click" at bounding box center [443, 212] width 410 height 186
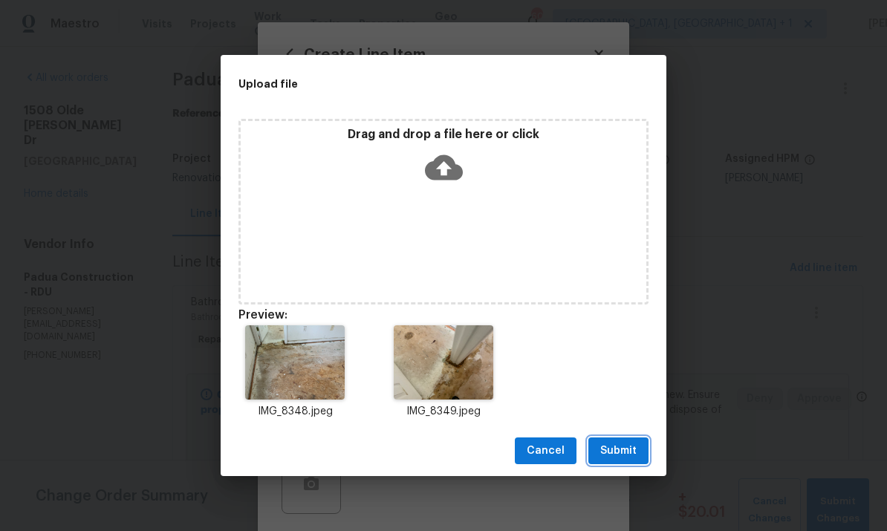
click at [616, 454] on span "Submit" at bounding box center [618, 451] width 36 height 19
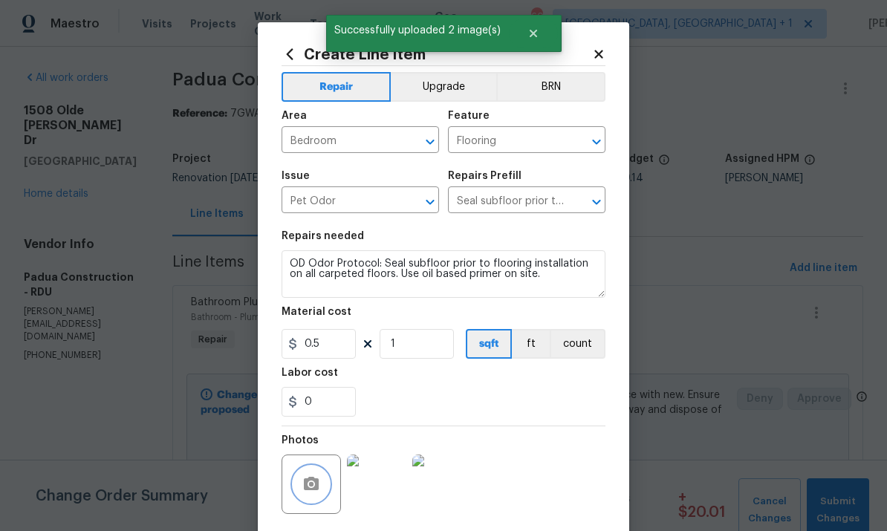
click at [313, 482] on icon "button" at bounding box center [311, 483] width 15 height 13
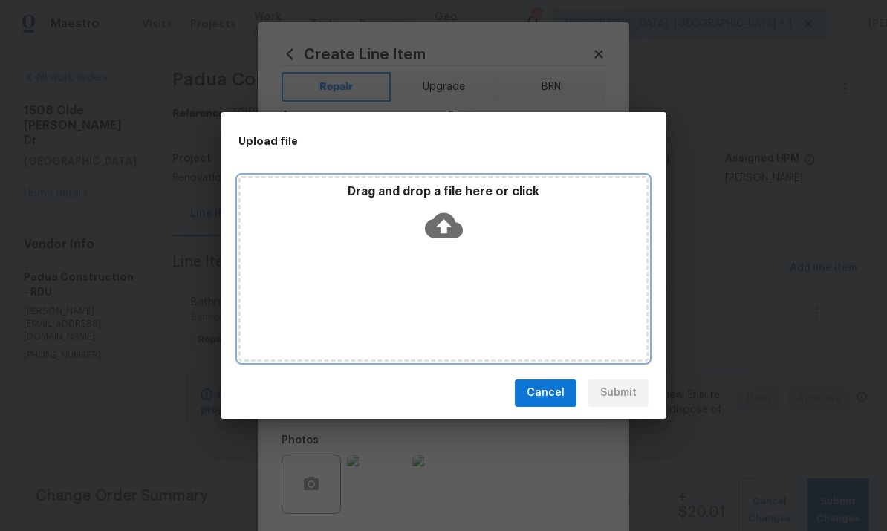
click at [425, 211] on icon at bounding box center [444, 225] width 38 height 38
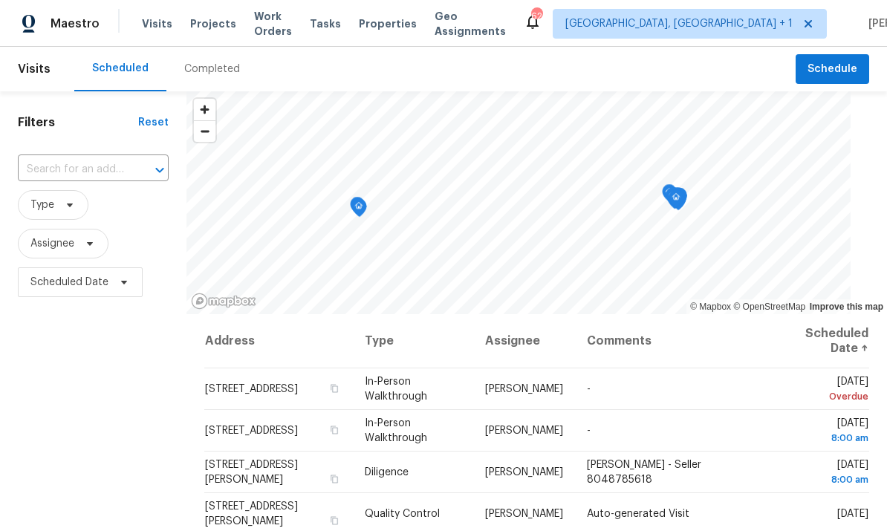
click at [106, 175] on input "text" at bounding box center [72, 169] width 109 height 23
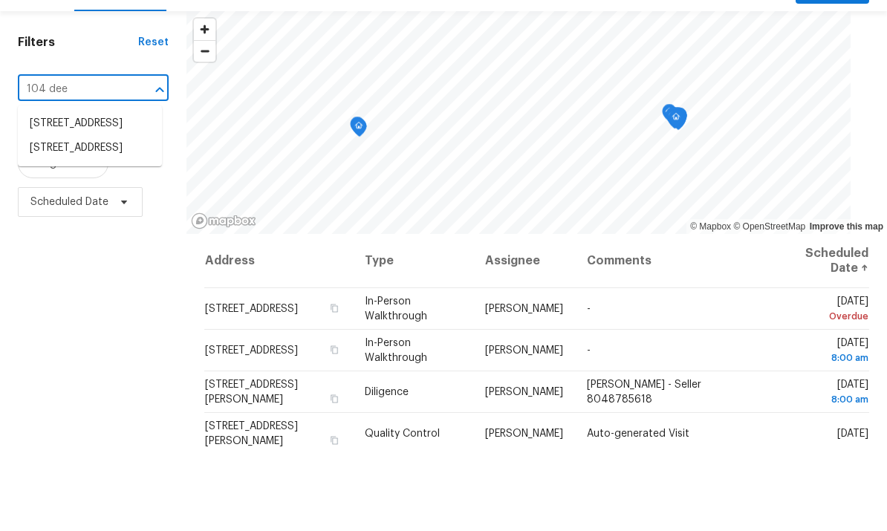
type input "104 Dee"
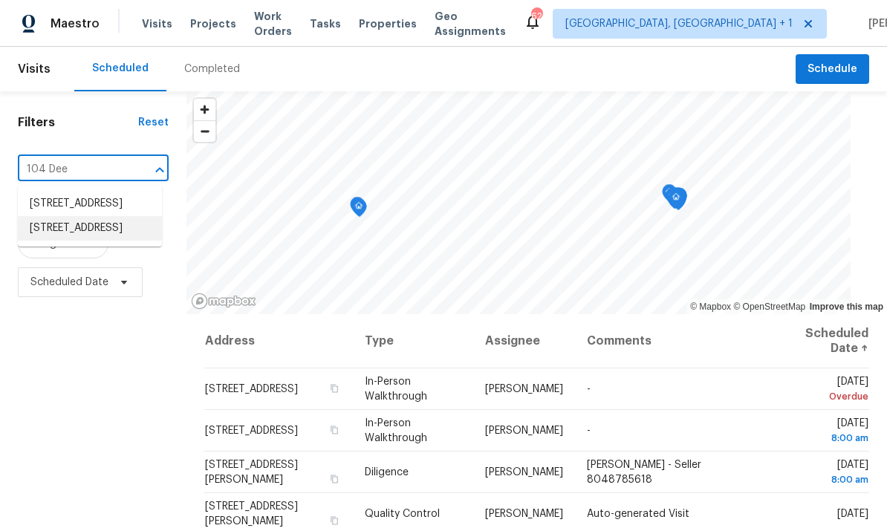
click at [97, 216] on li "104 Deerwalk Ct, Cary, NC 27513" at bounding box center [90, 228] width 144 height 25
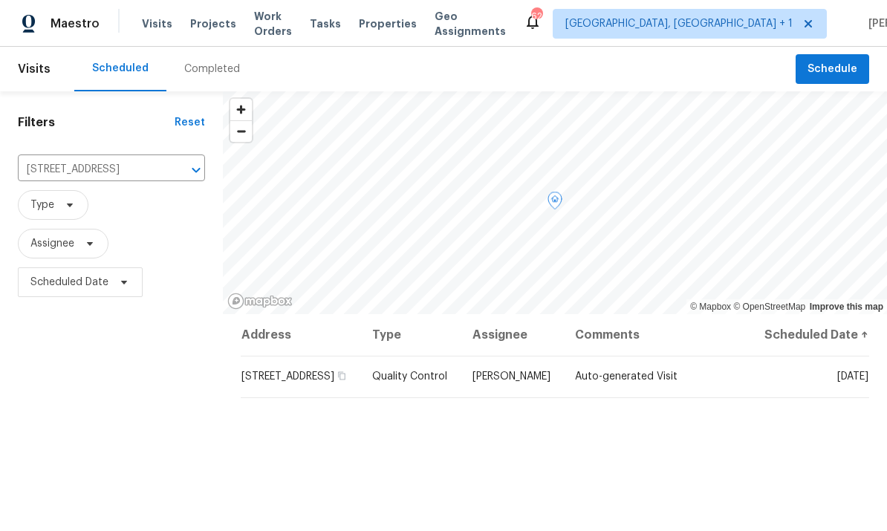
click at [0, 0] on icon at bounding box center [0, 0] width 0 height 0
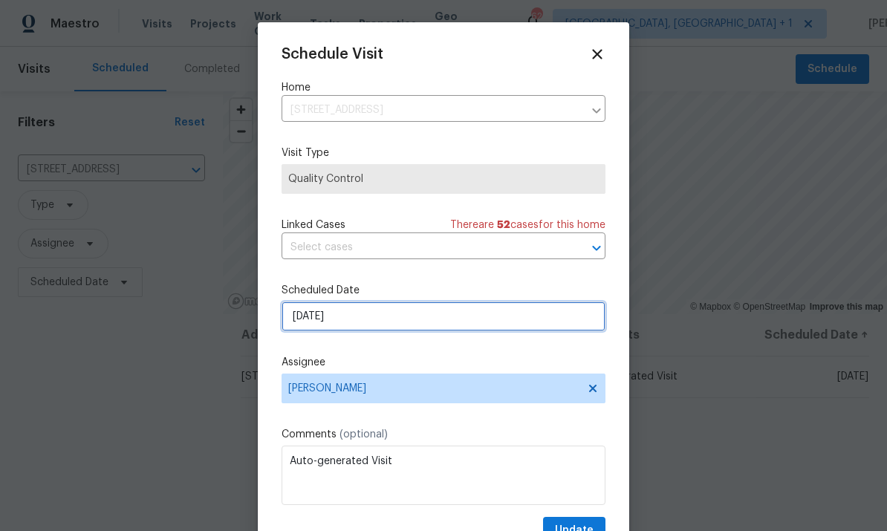
click at [414, 313] on input "10/8/2025" at bounding box center [443, 316] width 324 height 30
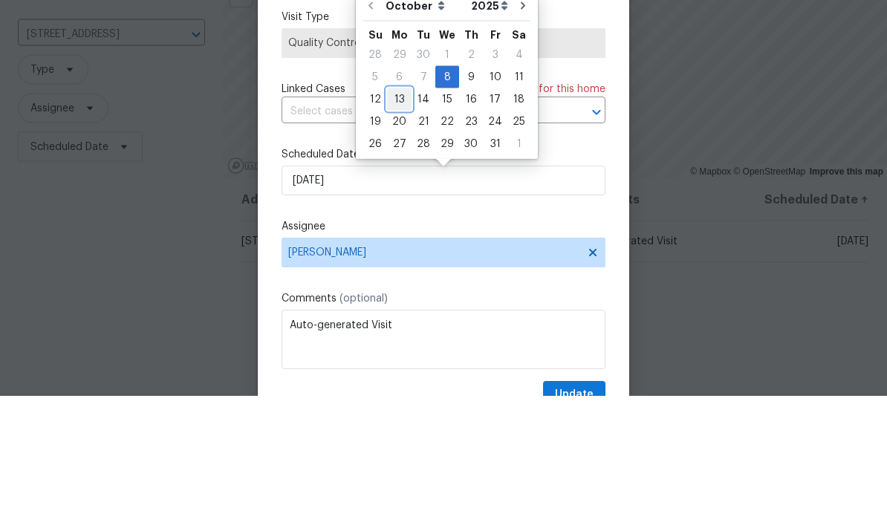
click at [393, 224] on div "13" at bounding box center [399, 234] width 25 height 21
type input "10/13/2025"
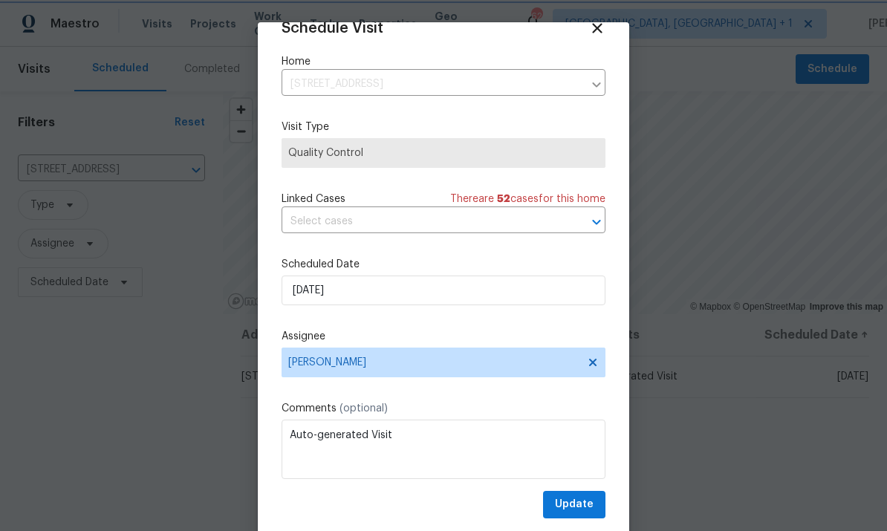
scroll to position [29, 0]
click at [572, 498] on span "Update" at bounding box center [574, 504] width 39 height 19
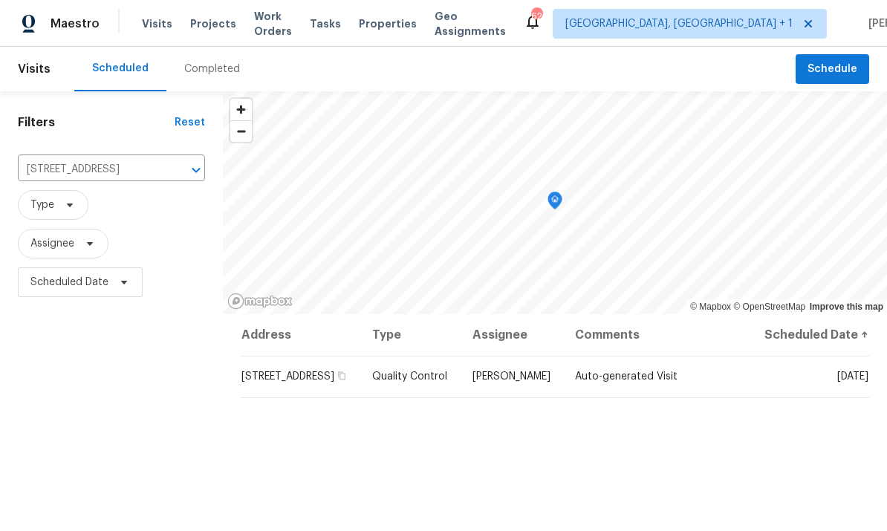
click at [176, 163] on icon "Clear" at bounding box center [176, 170] width 15 height 15
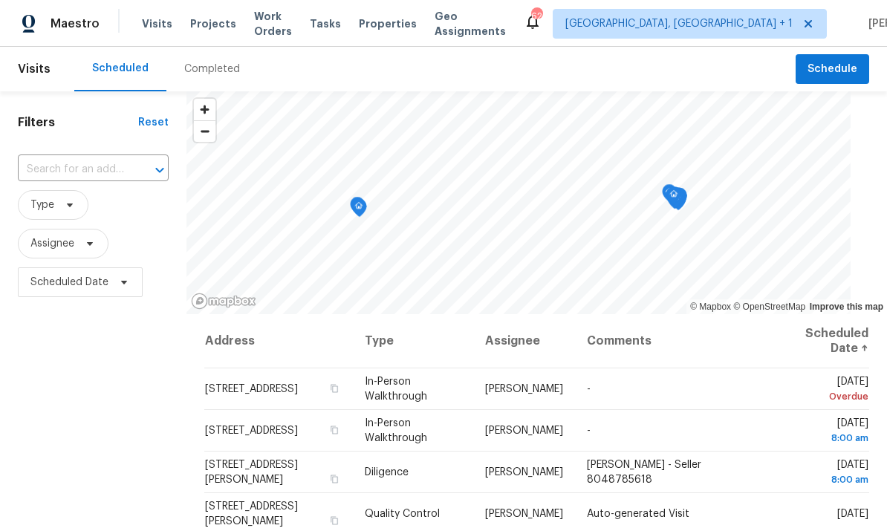
click at [82, 178] on input "text" at bounding box center [72, 169] width 109 height 23
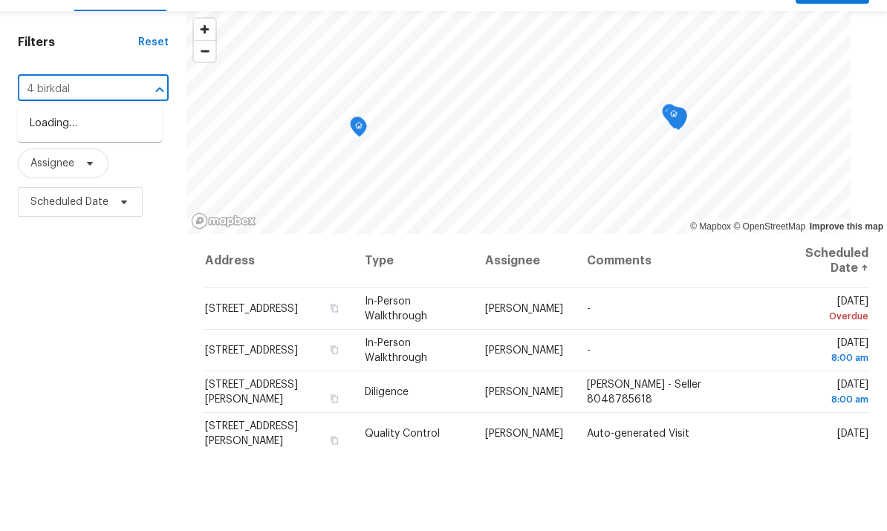
type input "4 birkdale"
click at [97, 192] on li "4 Birkdale Ct, Durham, NC 27713" at bounding box center [90, 204] width 144 height 25
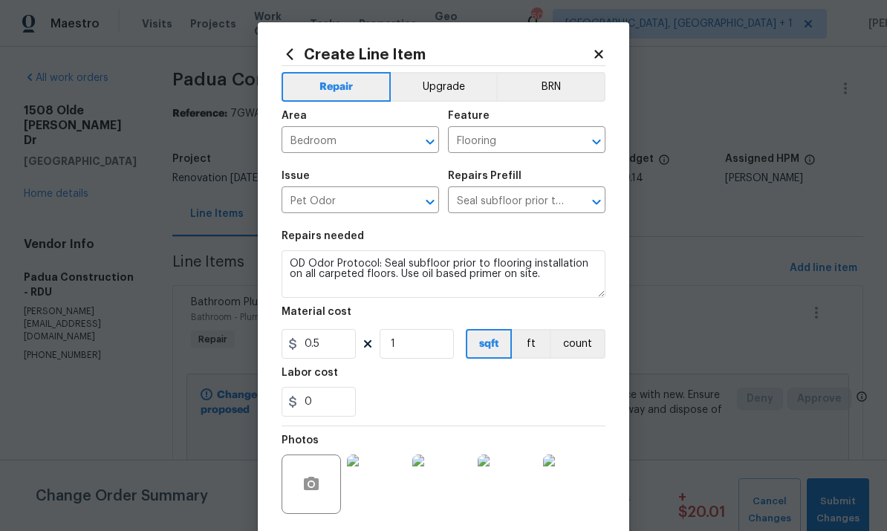
scroll to position [111, 0]
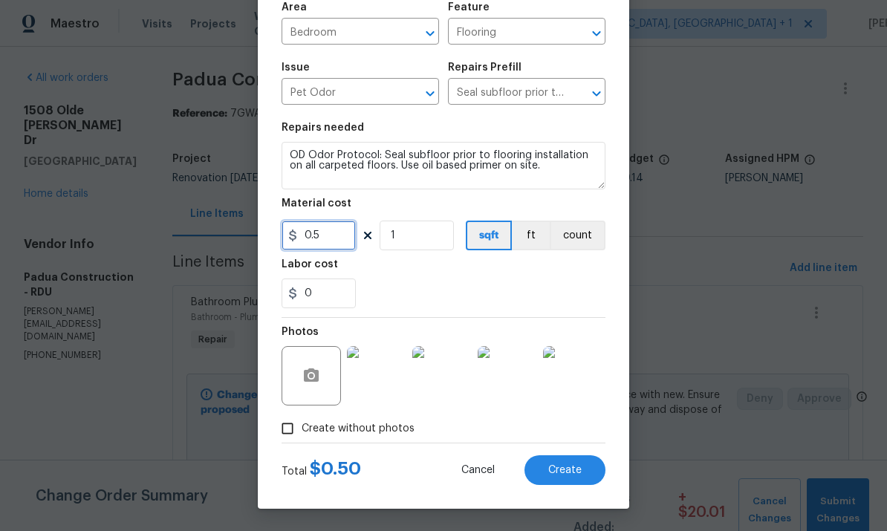
click at [342, 235] on input "0.5" at bounding box center [318, 236] width 74 height 30
type input "250"
click at [422, 471] on form "Repair Upgrade BRN Area Bedroom ​ Feature Flooring ​ Issue Pet Odor ​ Repairs P…" at bounding box center [443, 221] width 324 height 527
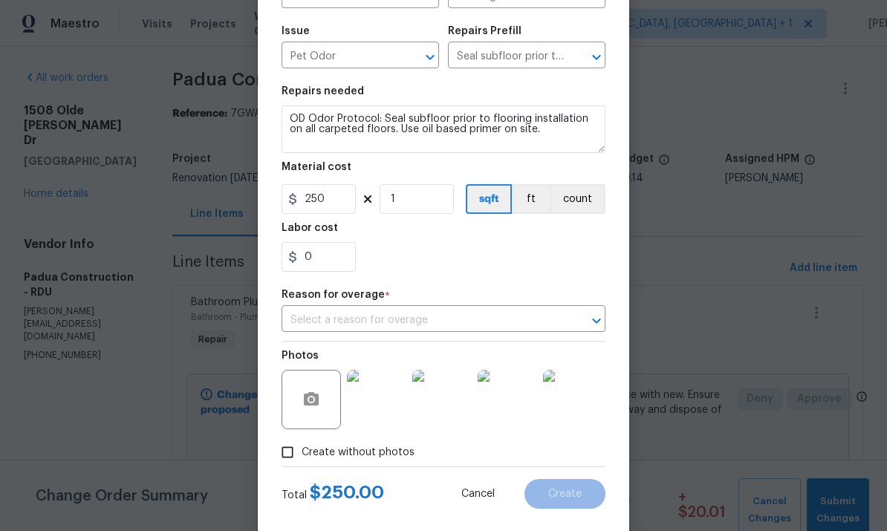
scroll to position [158, 0]
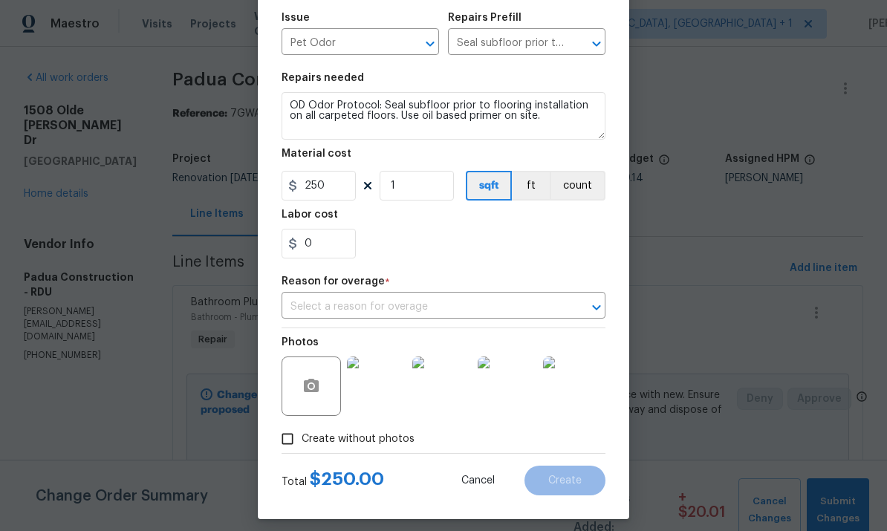
click at [580, 304] on icon "Clear" at bounding box center [577, 307] width 15 height 15
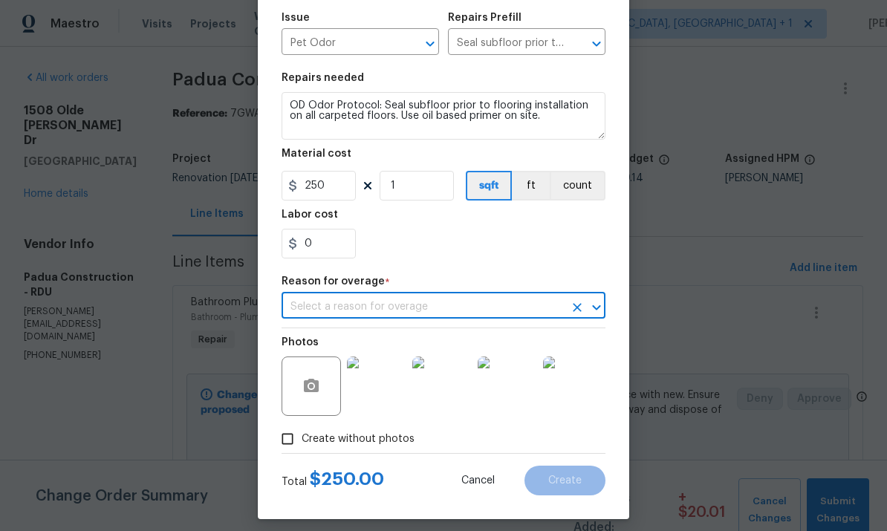
click at [573, 312] on icon "Clear" at bounding box center [577, 307] width 15 height 15
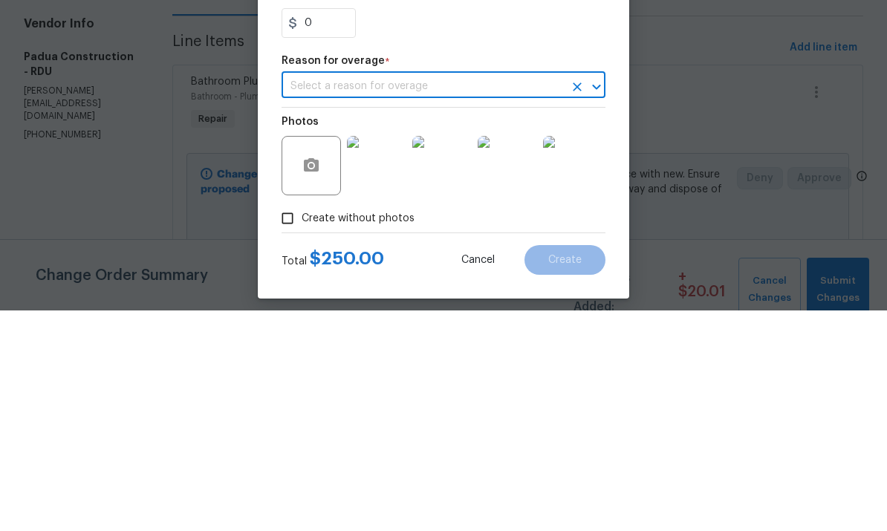
click at [593, 304] on icon "Open" at bounding box center [596, 306] width 8 height 5
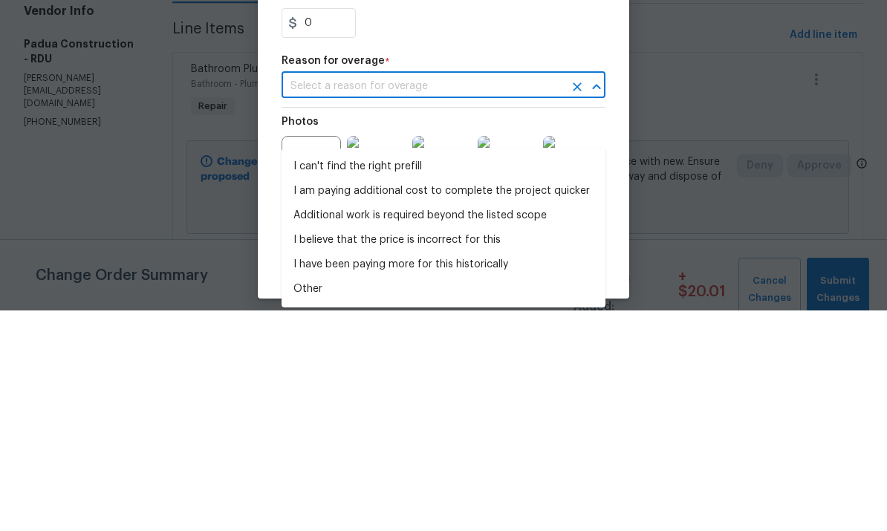
click at [412, 375] on li "I can't find the right prefill" at bounding box center [443, 387] width 324 height 25
type input "I can't find the right prefill"
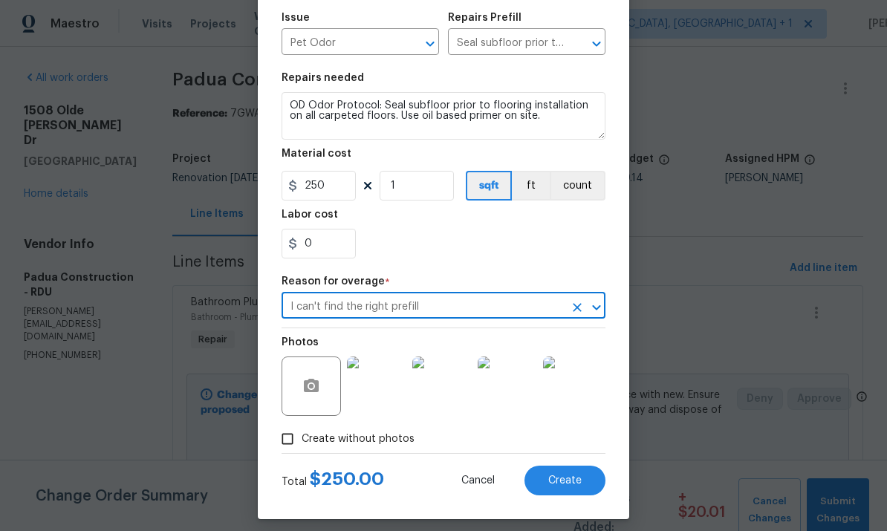
click at [567, 483] on span "Create" at bounding box center [564, 480] width 33 height 11
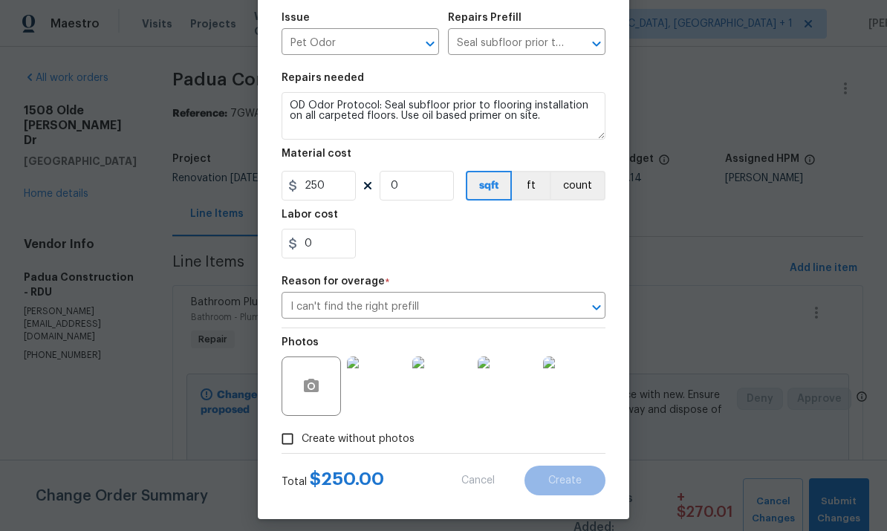
scroll to position [0, 0]
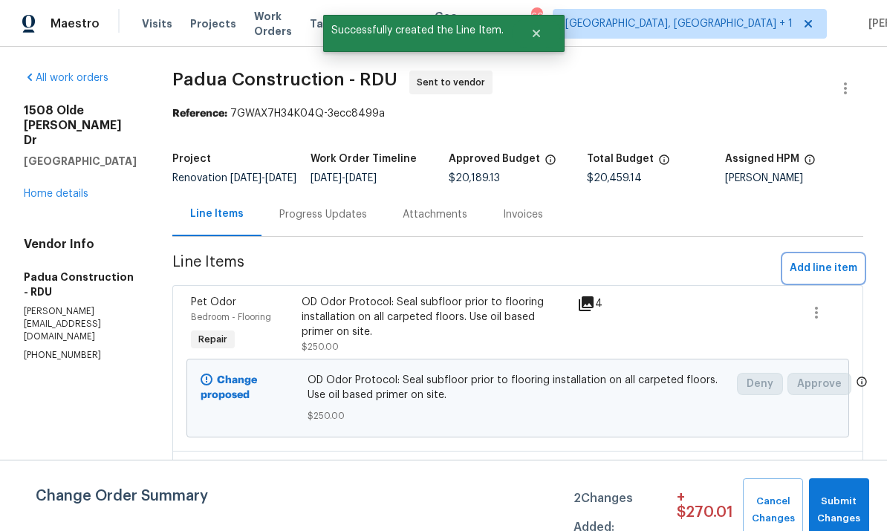
click at [828, 272] on span "Add line item" at bounding box center [823, 268] width 68 height 19
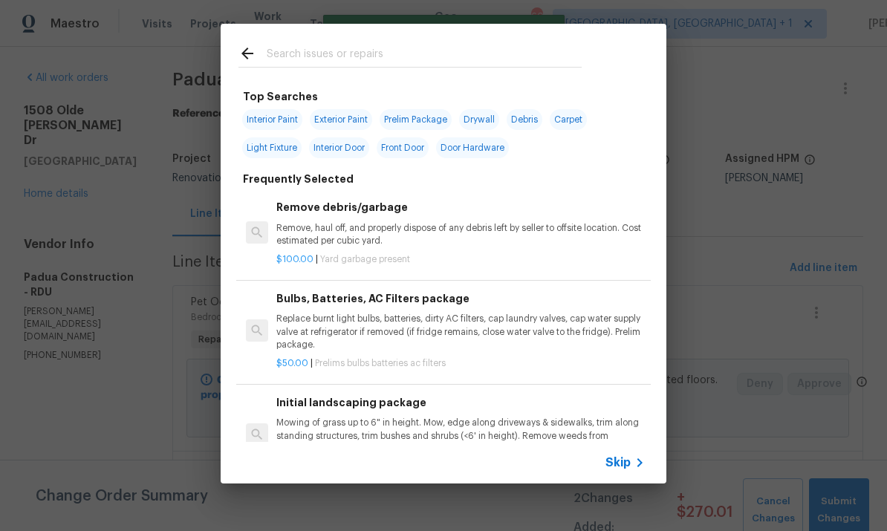
click at [335, 52] on input "text" at bounding box center [424, 56] width 315 height 22
type input "Clean"
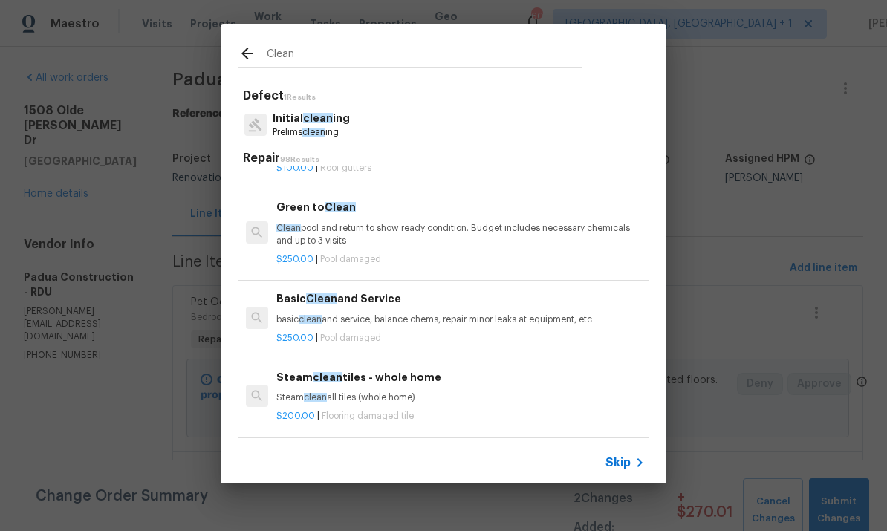
scroll to position [319, 0]
click at [490, 324] on p "basic clean and service, balance chems, repair minor leaks at equipment, etc" at bounding box center [460, 319] width 368 height 13
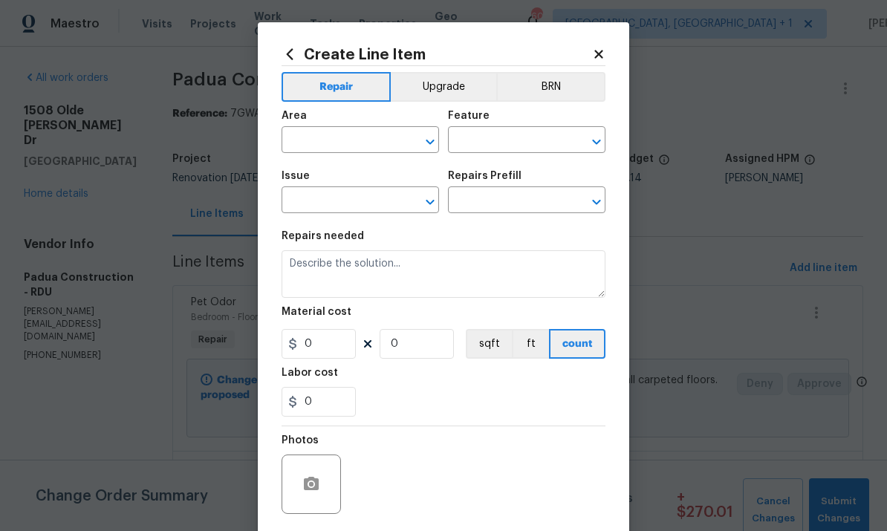
type input "Pool"
type input "Pool Repair"
type input "Basic Clean and Service $250.00"
type textarea "basic clean and service, balance chems, repair minor leaks at equipment, etc"
type input "250"
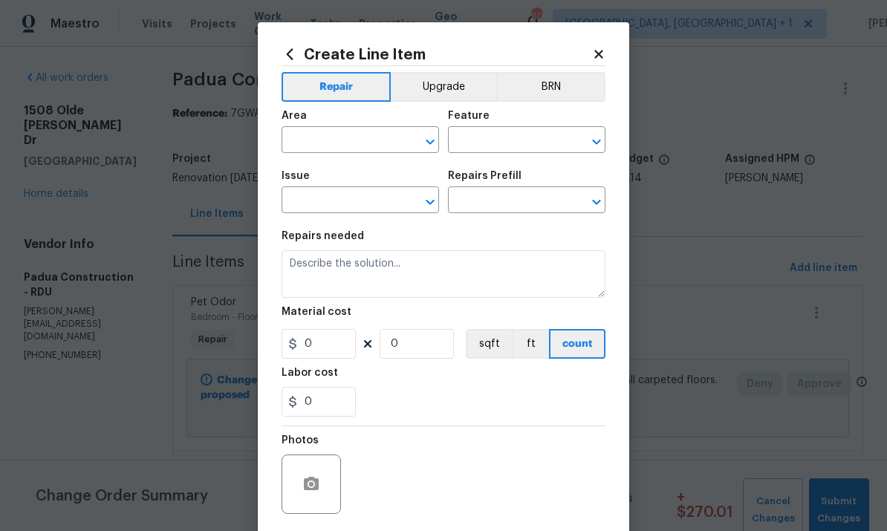
type input "1"
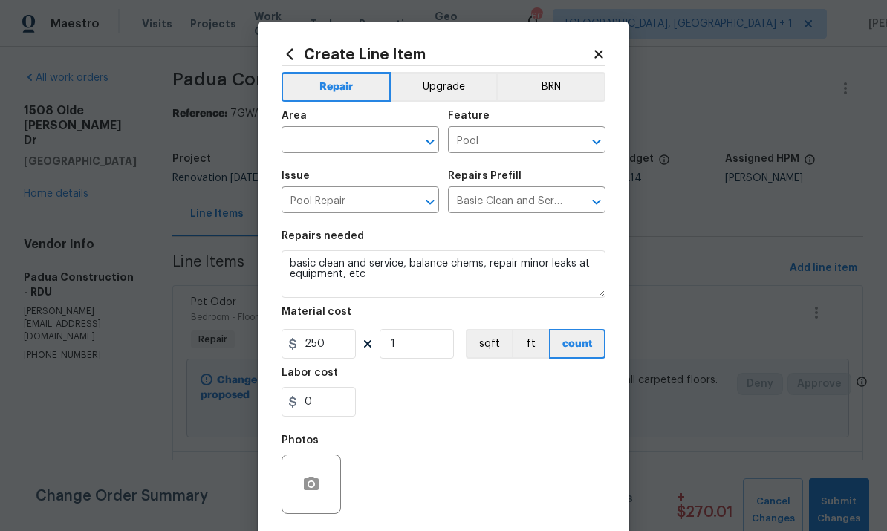
click at [598, 50] on icon at bounding box center [598, 54] width 13 height 13
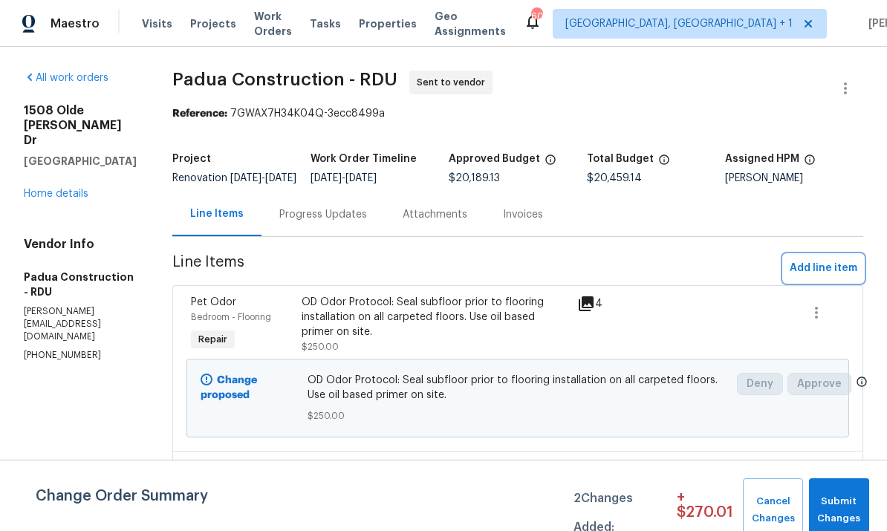
click at [817, 268] on button "Add line item" at bounding box center [822, 268] width 79 height 27
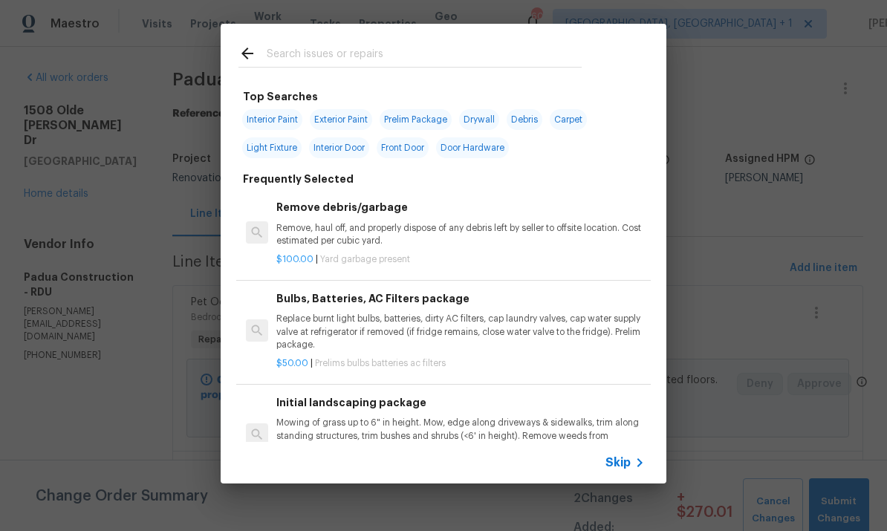
click at [365, 62] on input "text" at bounding box center [424, 56] width 315 height 22
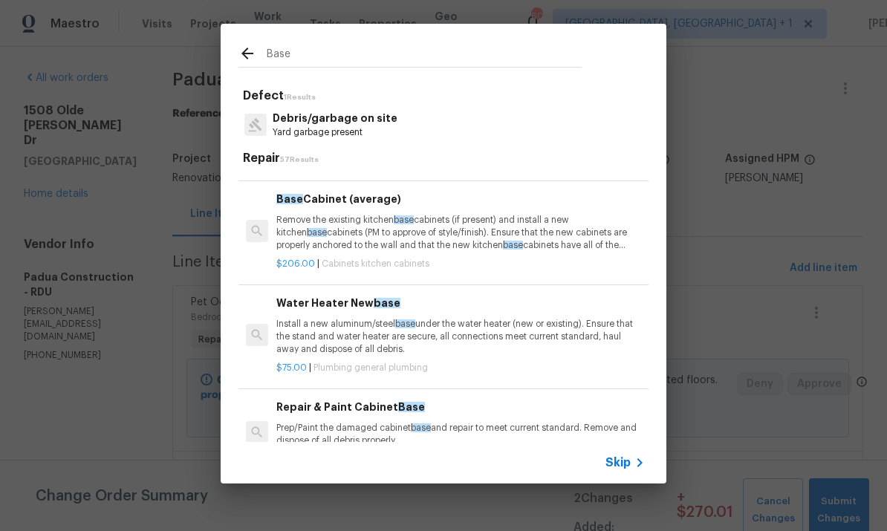
scroll to position [183, 0]
click at [313, 54] on input "Base" at bounding box center [424, 56] width 315 height 22
type input "B"
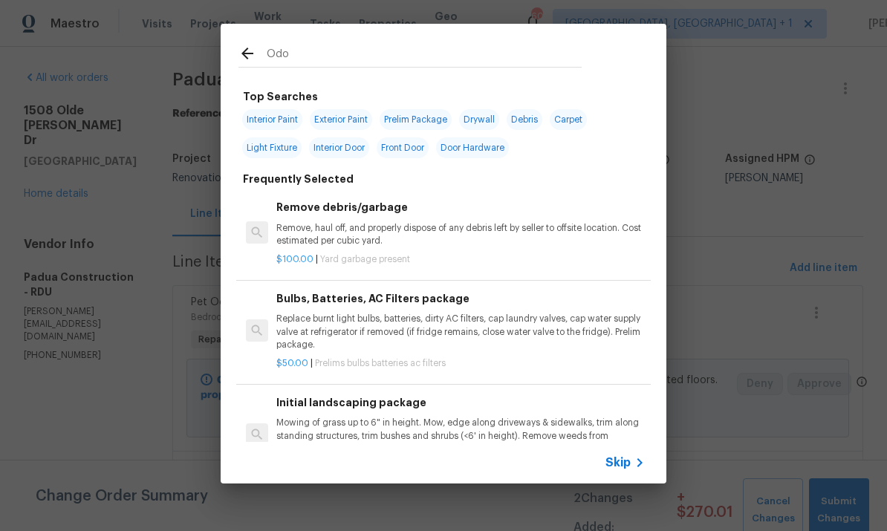
type input "Odor"
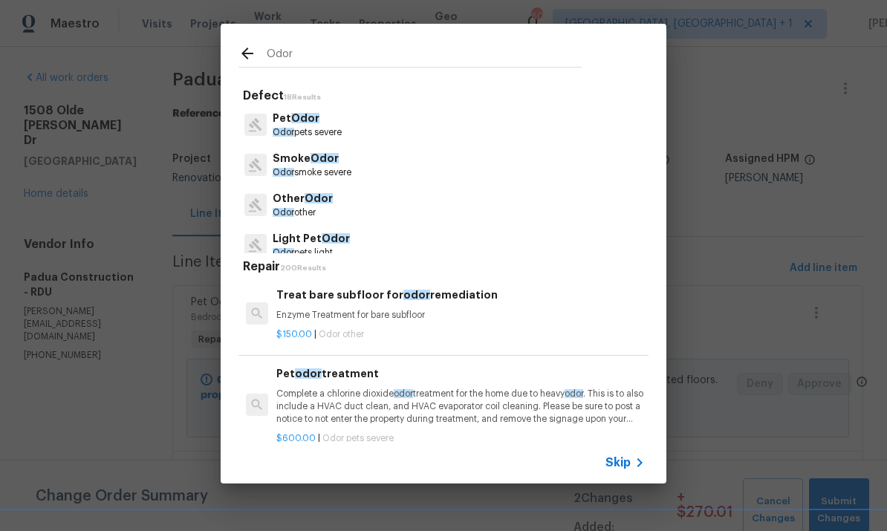
click at [299, 127] on p "Odor pets severe" at bounding box center [306, 132] width 69 height 13
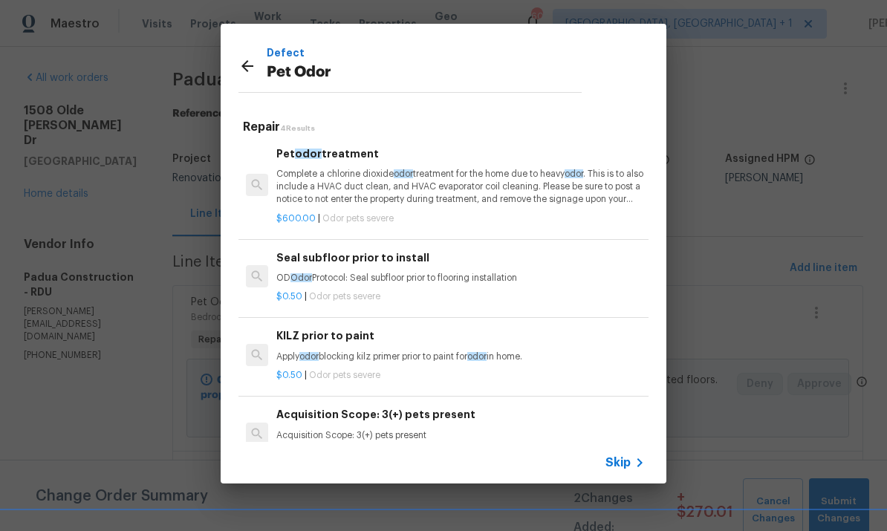
scroll to position [2, 0]
click at [404, 182] on p "Complete a chlorine dioxide odor treatment for the home due to heavy odor . Thi…" at bounding box center [460, 187] width 368 height 38
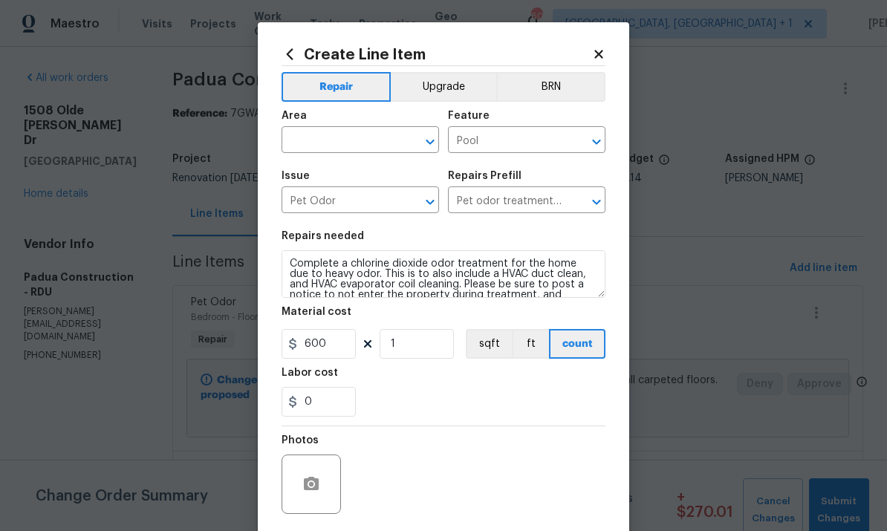
click at [335, 143] on input "text" at bounding box center [339, 141] width 116 height 23
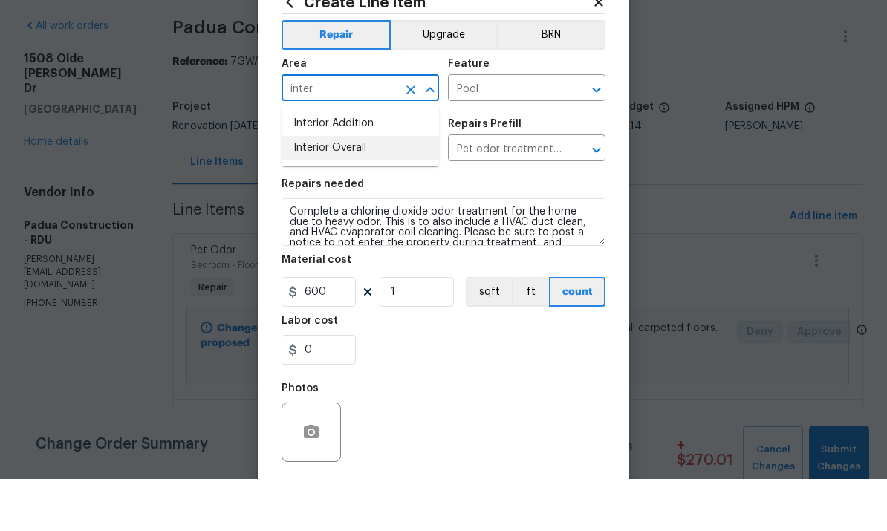
click at [348, 188] on li "Interior Overall" at bounding box center [359, 200] width 157 height 25
type input "Interior Overall"
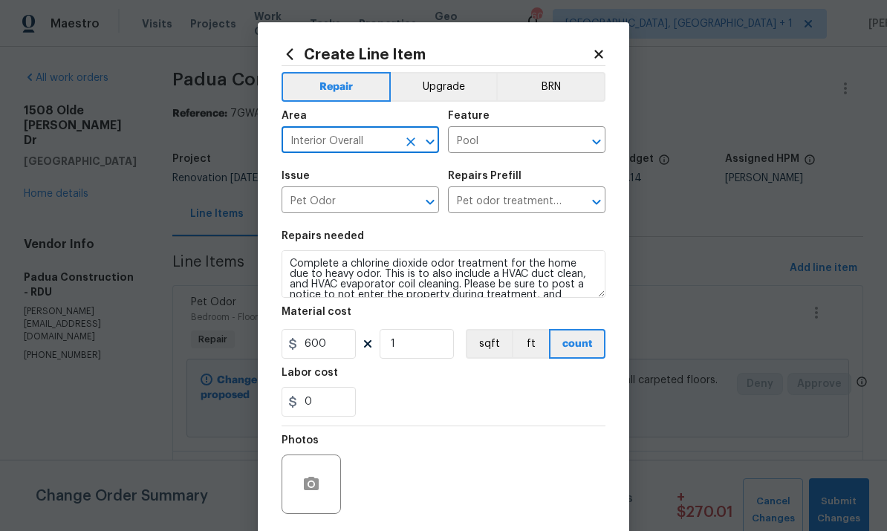
click at [563, 148] on input "Pool" at bounding box center [506, 141] width 116 height 23
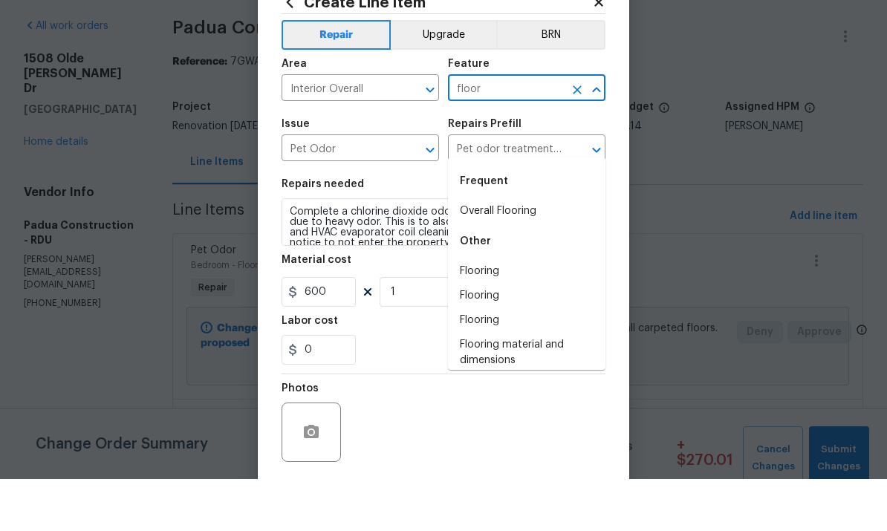
scroll to position [56, 0]
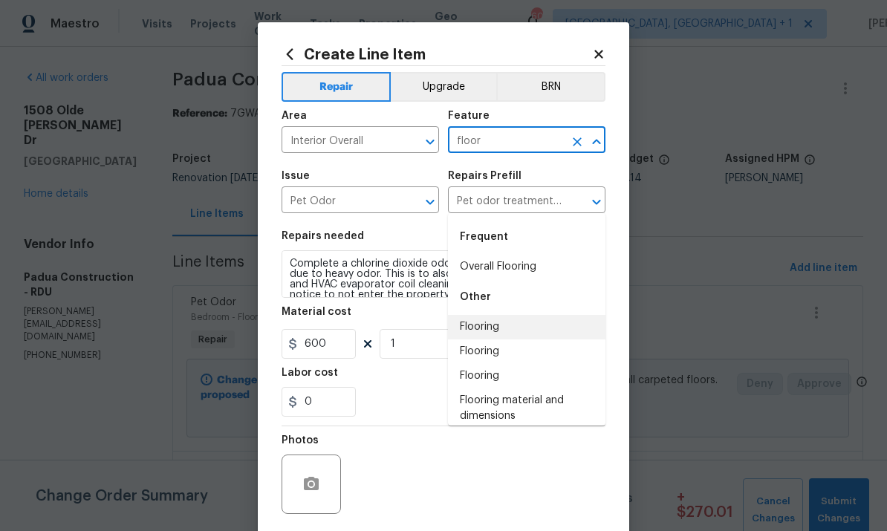
click at [487, 315] on li "Flooring" at bounding box center [526, 327] width 157 height 25
type input "Flooring"
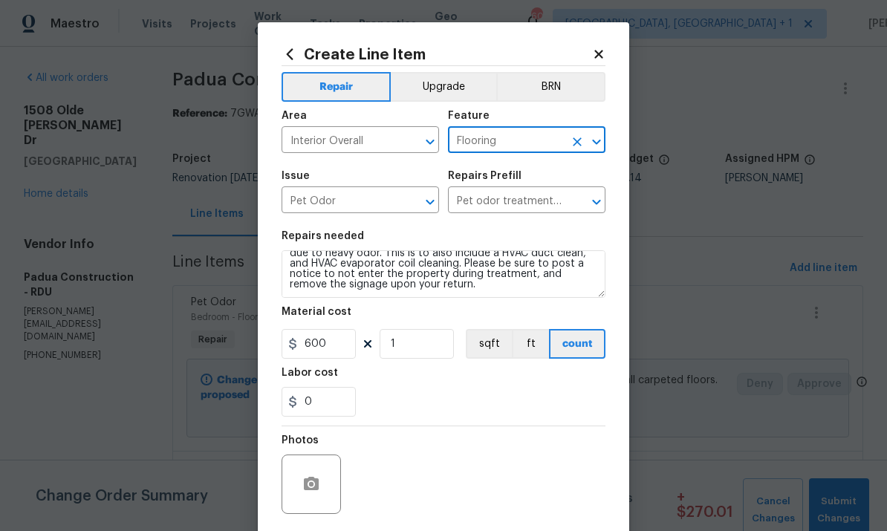
scroll to position [21, 0]
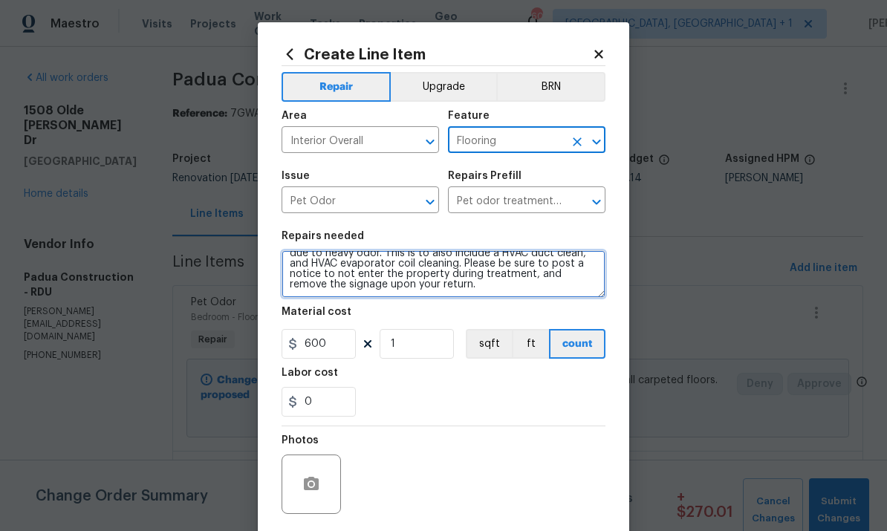
click at [444, 285] on textarea "Complete a chlorine dioxide odor treatment for the home due to heavy odor. This…" at bounding box center [443, 274] width 324 height 48
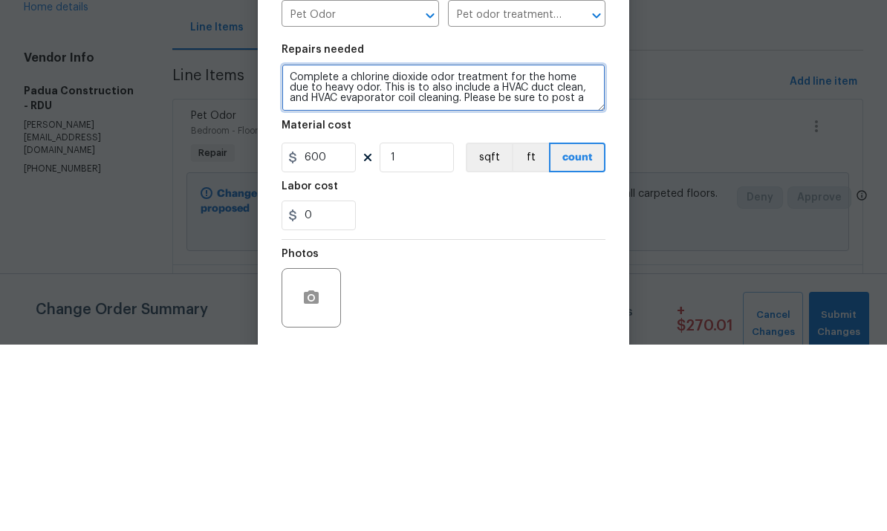
scroll to position [0, 0]
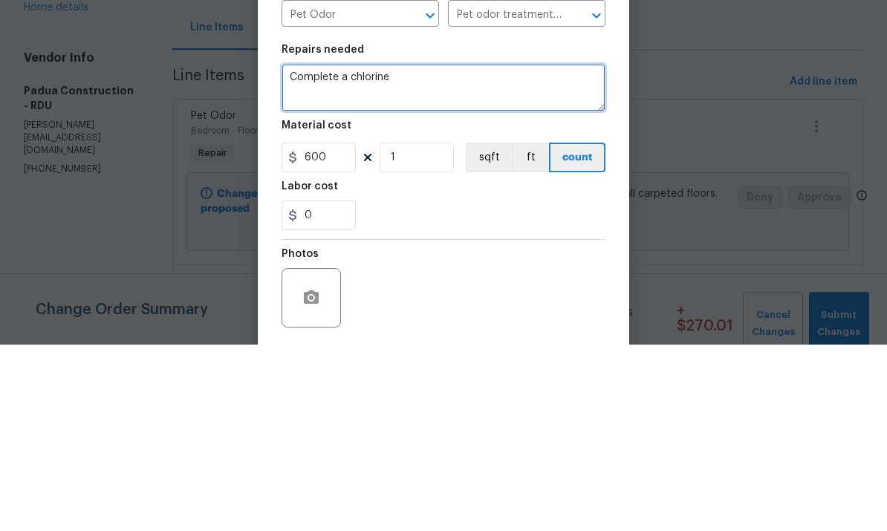
type textarea "Complete"
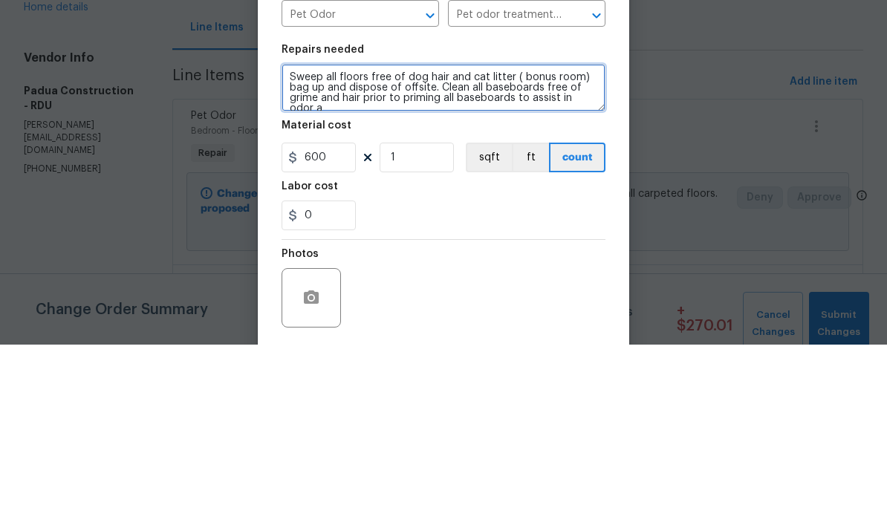
scroll to position [3, 0]
type textarea "Sweep all floors free of dog hair and cat litter ( bonus room) bag up and dispo…"
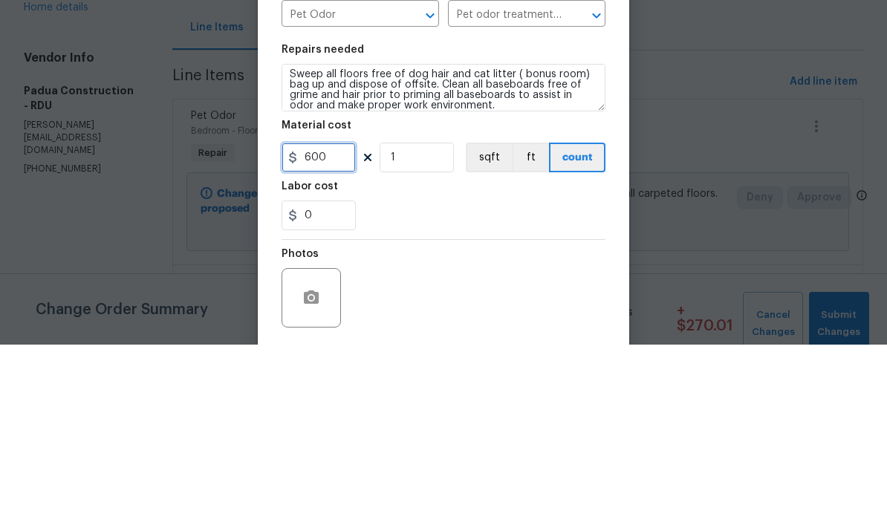
click at [339, 329] on input "600" at bounding box center [318, 344] width 74 height 30
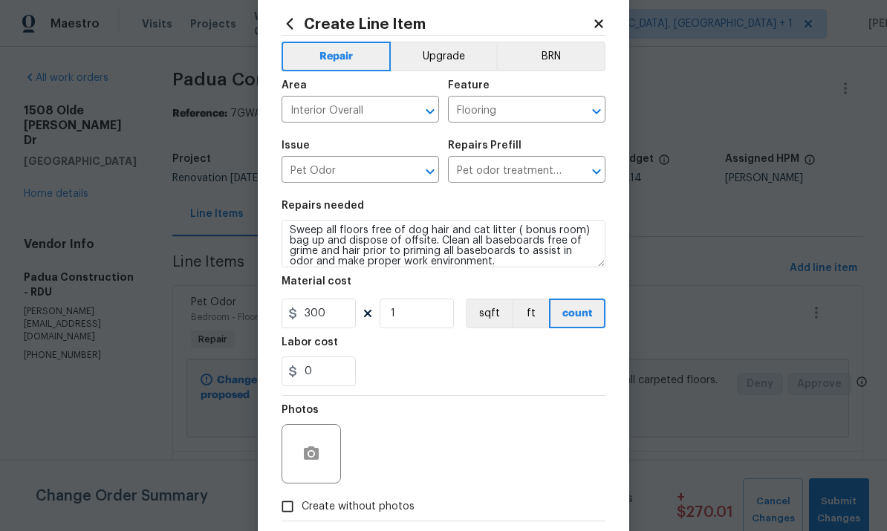
scroll to position [32, 0]
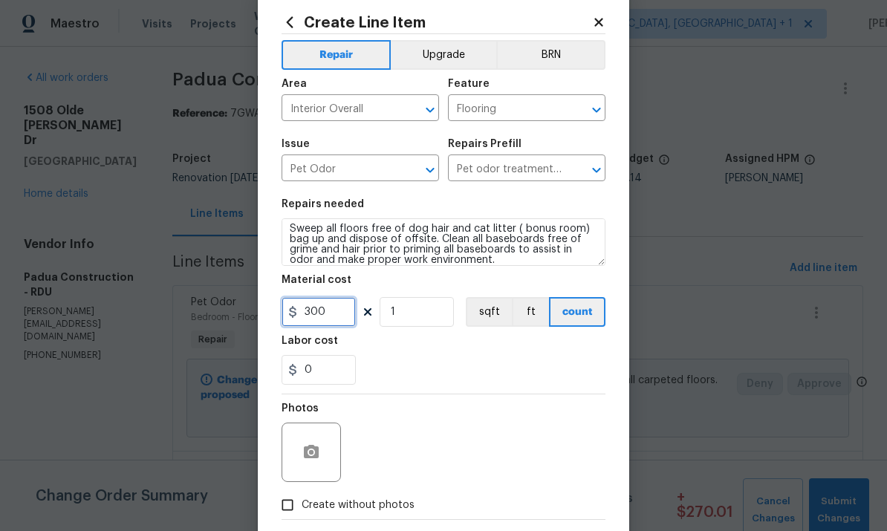
type input "300"
click at [313, 454] on circle "button" at bounding box center [311, 452] width 4 height 4
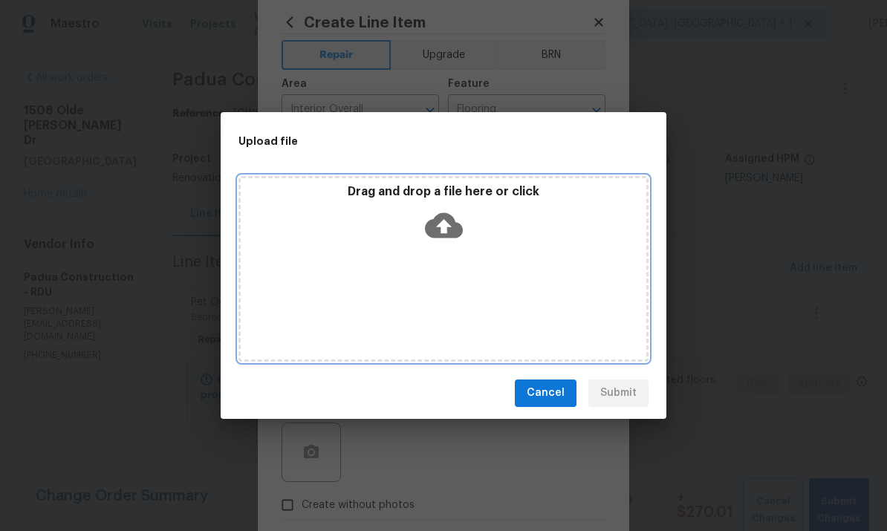
click at [446, 219] on icon at bounding box center [444, 224] width 38 height 25
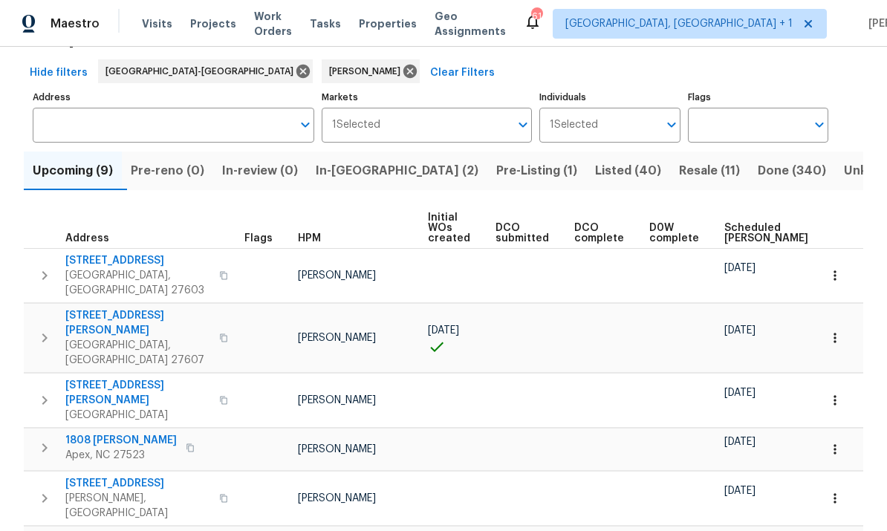
scroll to position [63, 0]
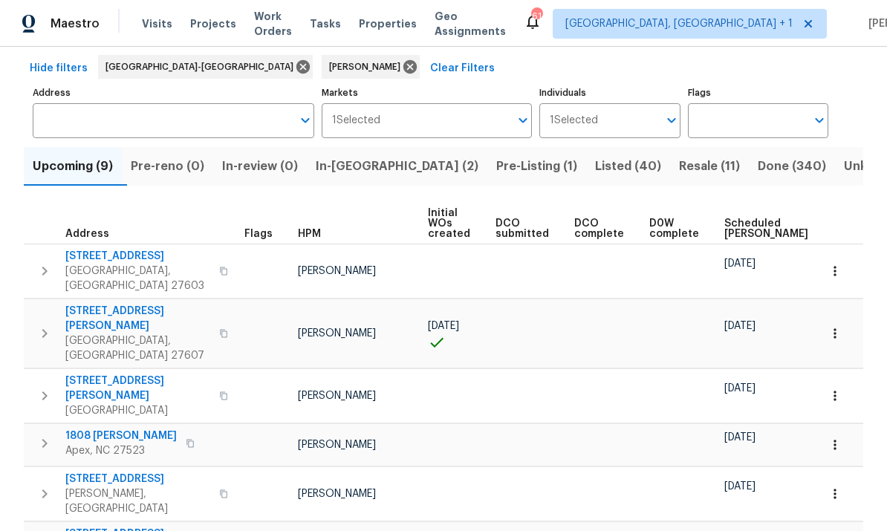
click at [160, 373] on span "6932 Buckhorn Duncan Rd" at bounding box center [137, 388] width 145 height 30
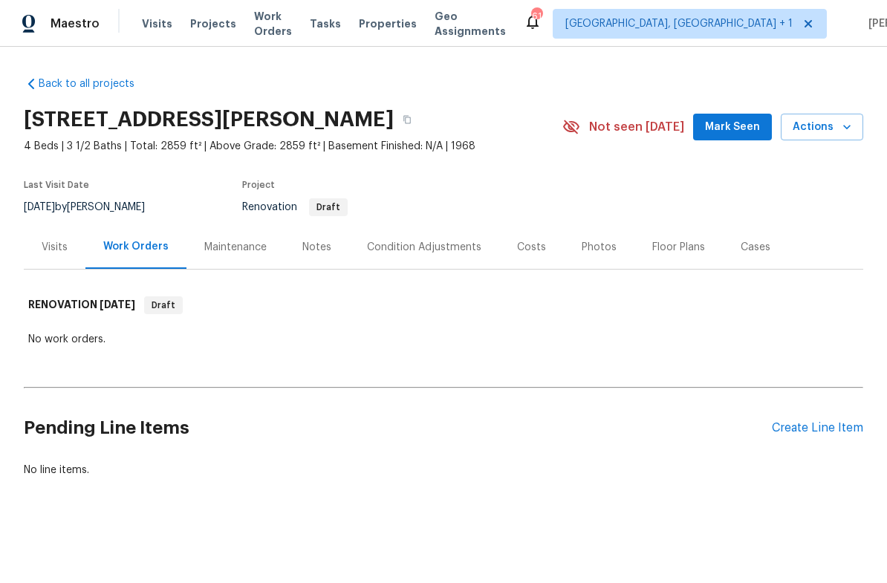
click at [313, 237] on div "Notes" at bounding box center [316, 247] width 65 height 44
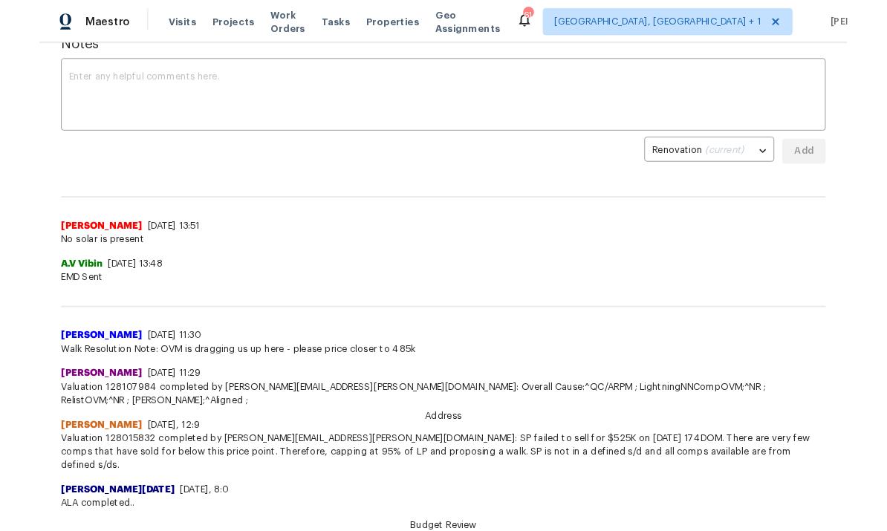
scroll to position [240, 0]
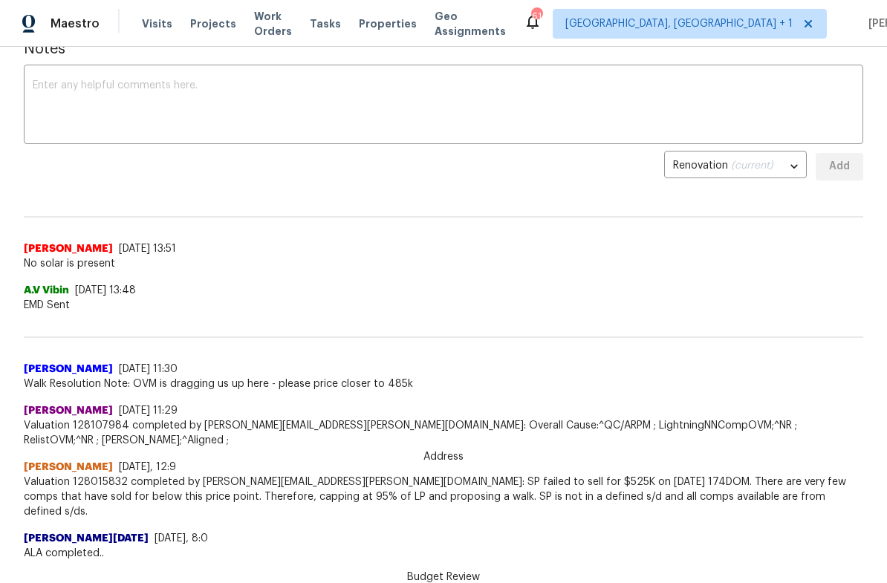
click at [79, 95] on textarea at bounding box center [443, 106] width 821 height 52
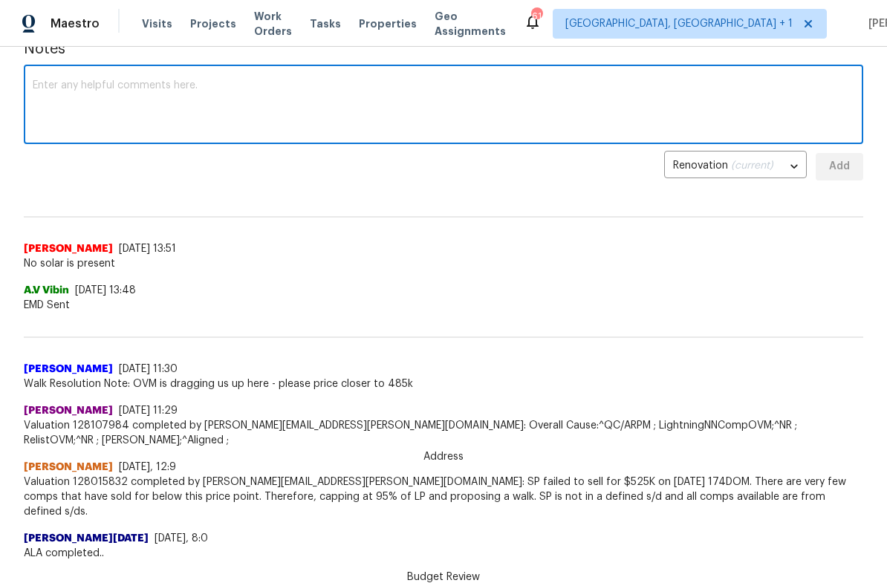
click at [79, 95] on textarea at bounding box center [443, 106] width 821 height 52
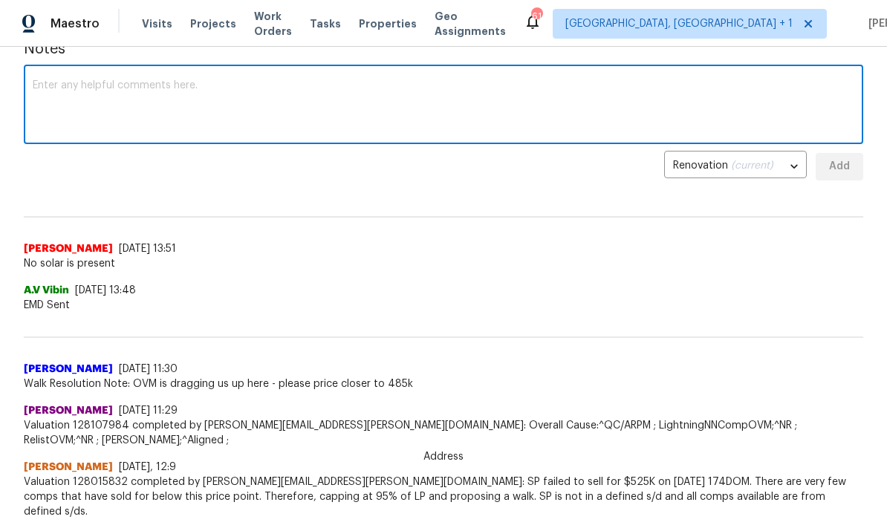
click at [84, 87] on textarea at bounding box center [443, 106] width 821 height 52
paste textarea "[PERSON_NAME] yes that's fine. [PERSON_NAME] just FYI we'll need to replace the…"
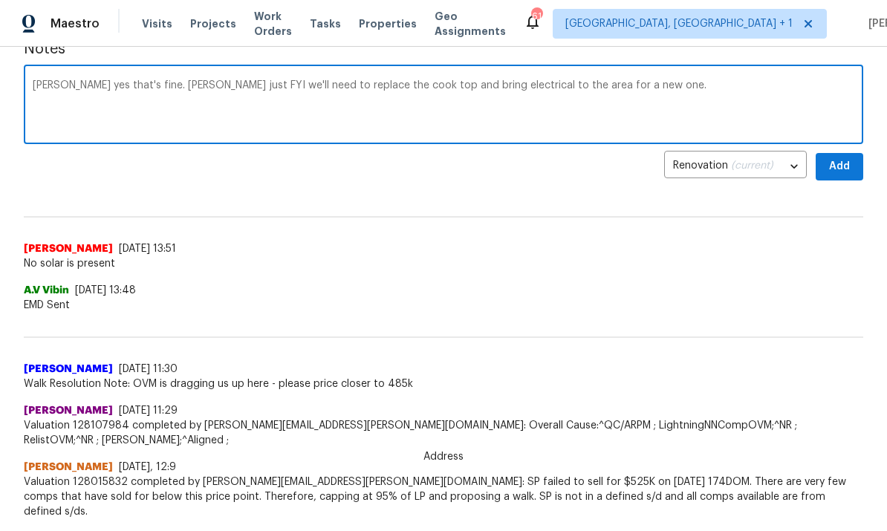
click at [278, 82] on textarea "[PERSON_NAME] yes that's fine. [PERSON_NAME] just FYI we'll need to replace the…" at bounding box center [443, 106] width 821 height 52
click at [454, 88] on textarea "we'll need to replace the cook top and bring electrical to the area for a new o…" at bounding box center [443, 106] width 821 height 52
click at [203, 86] on textarea "we'll need to replace the cook top and bring electrical to the area for a new o…" at bounding box center [443, 106] width 821 height 52
click at [54, 82] on textarea "we'll need to replace the cook top with new electrical one and bring electrical…" at bounding box center [443, 106] width 821 height 52
click at [54, 85] on textarea "need to replace the cook top with new electrical one and bring electrical to th…" at bounding box center [443, 106] width 821 height 52
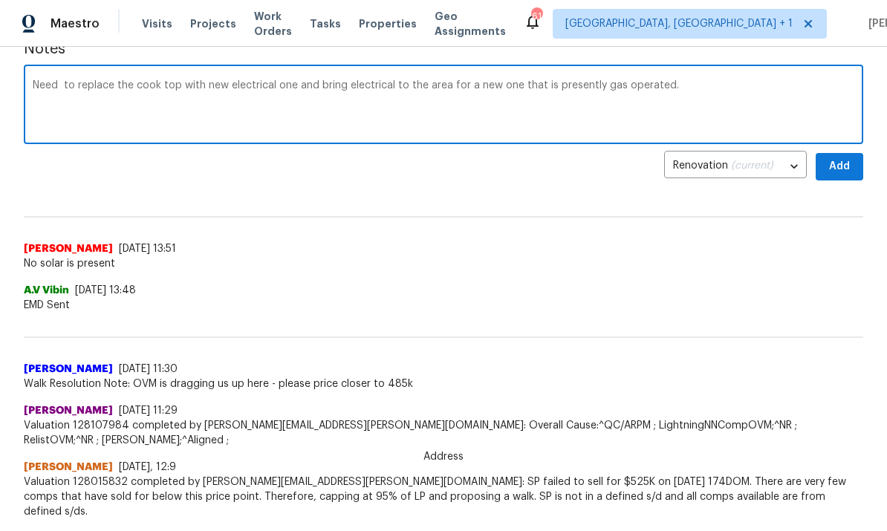
type textarea "Need to replace the cook top with new electrical one and bring electrical to th…"
click at [850, 168] on span "Add" at bounding box center [839, 166] width 24 height 19
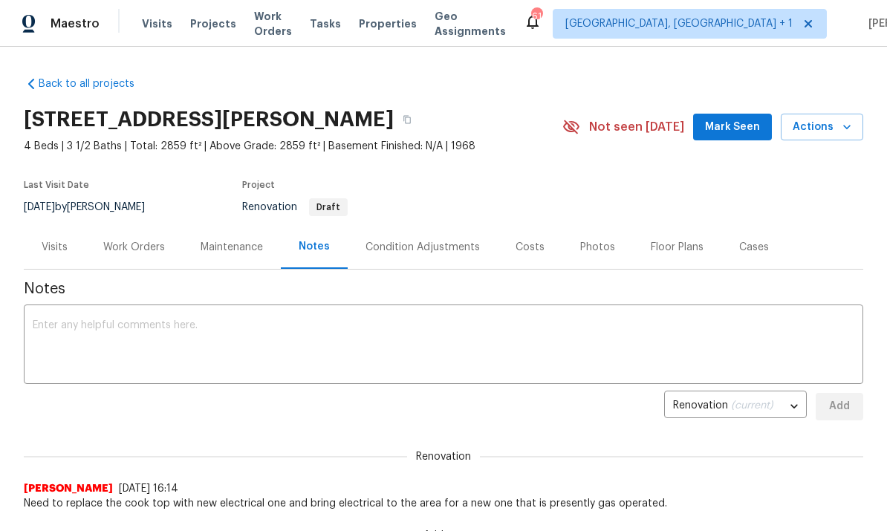
scroll to position [0, 0]
